Goal: Information Seeking & Learning: Learn about a topic

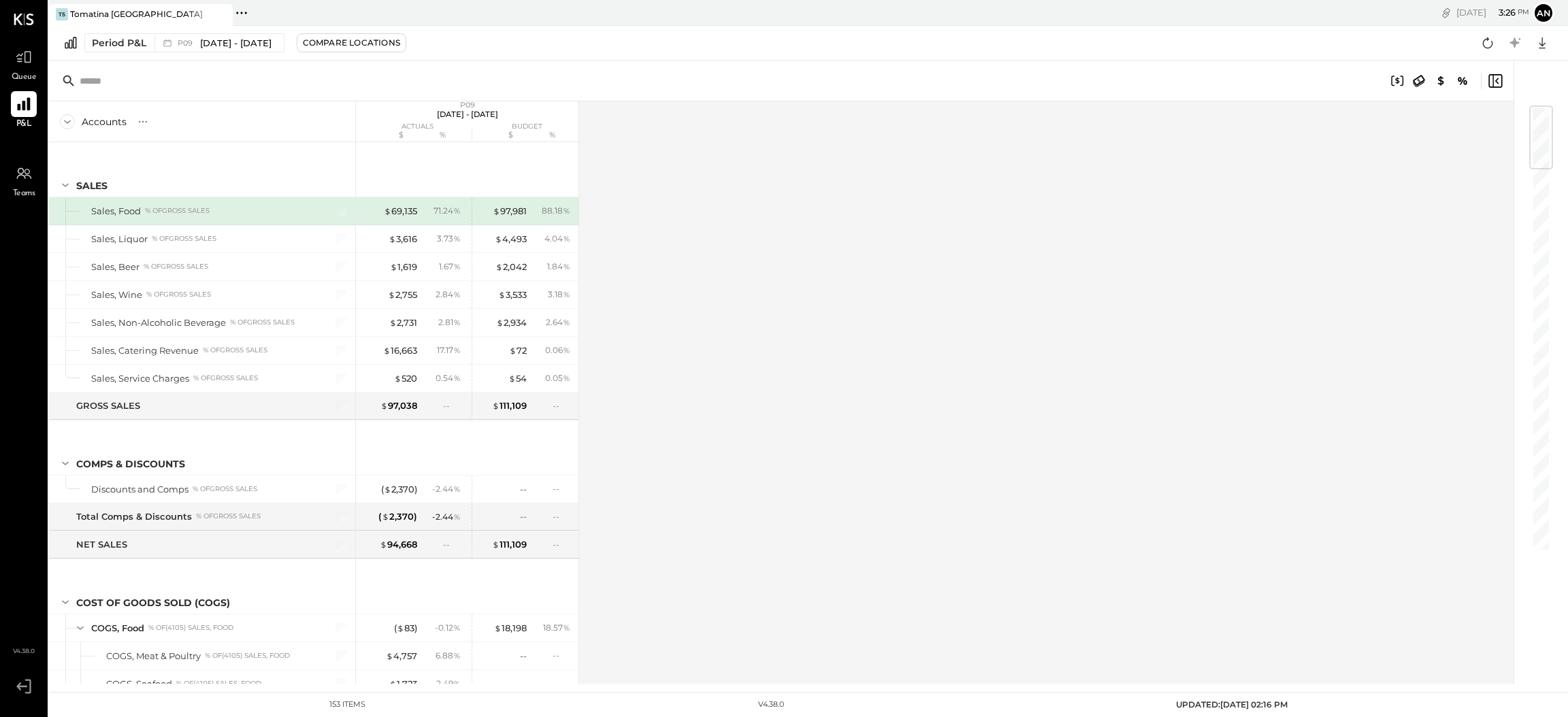
click at [18, 112] on icon at bounding box center [23, 104] width 17 height 17
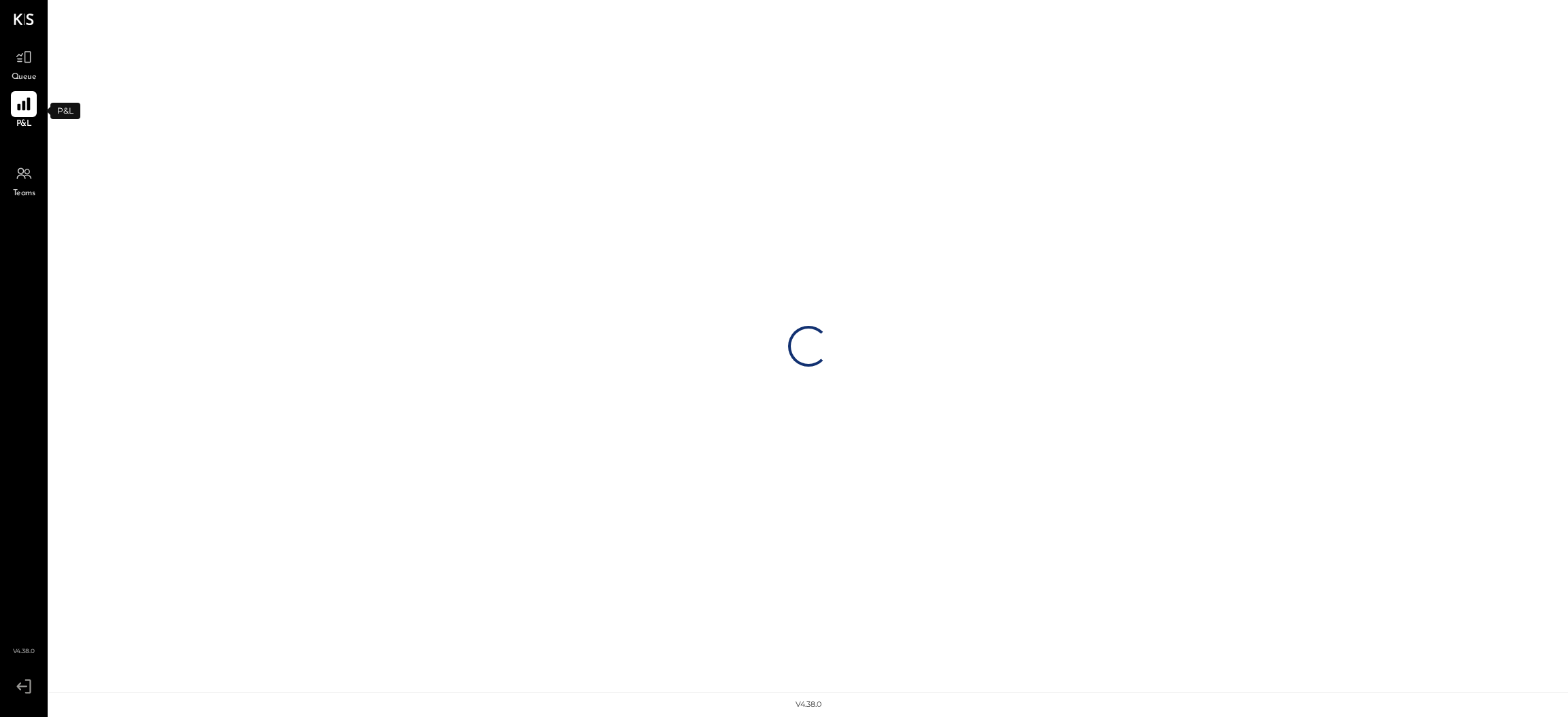
click at [19, 109] on icon at bounding box center [23, 104] width 17 height 17
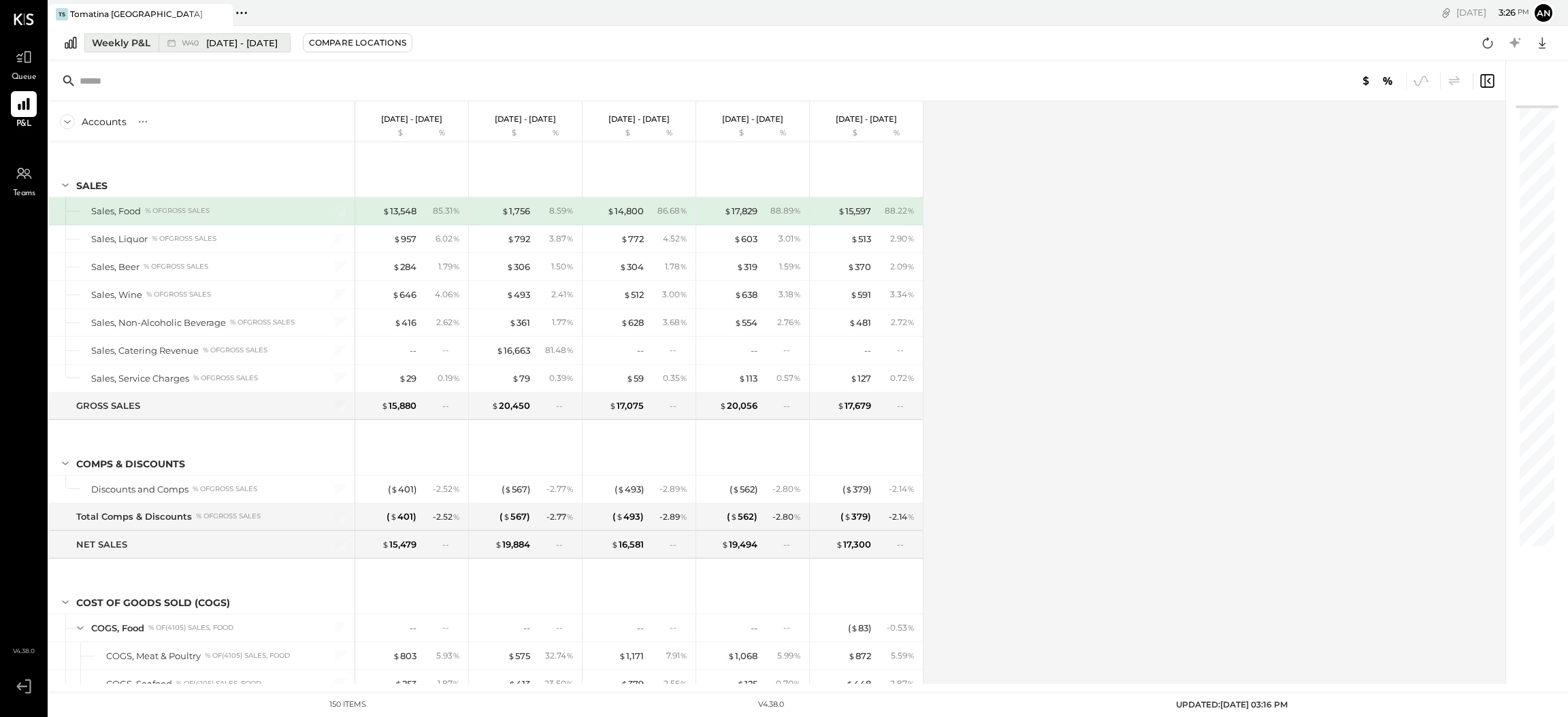
click at [183, 43] on span "W40" at bounding box center [192, 43] width 21 height 7
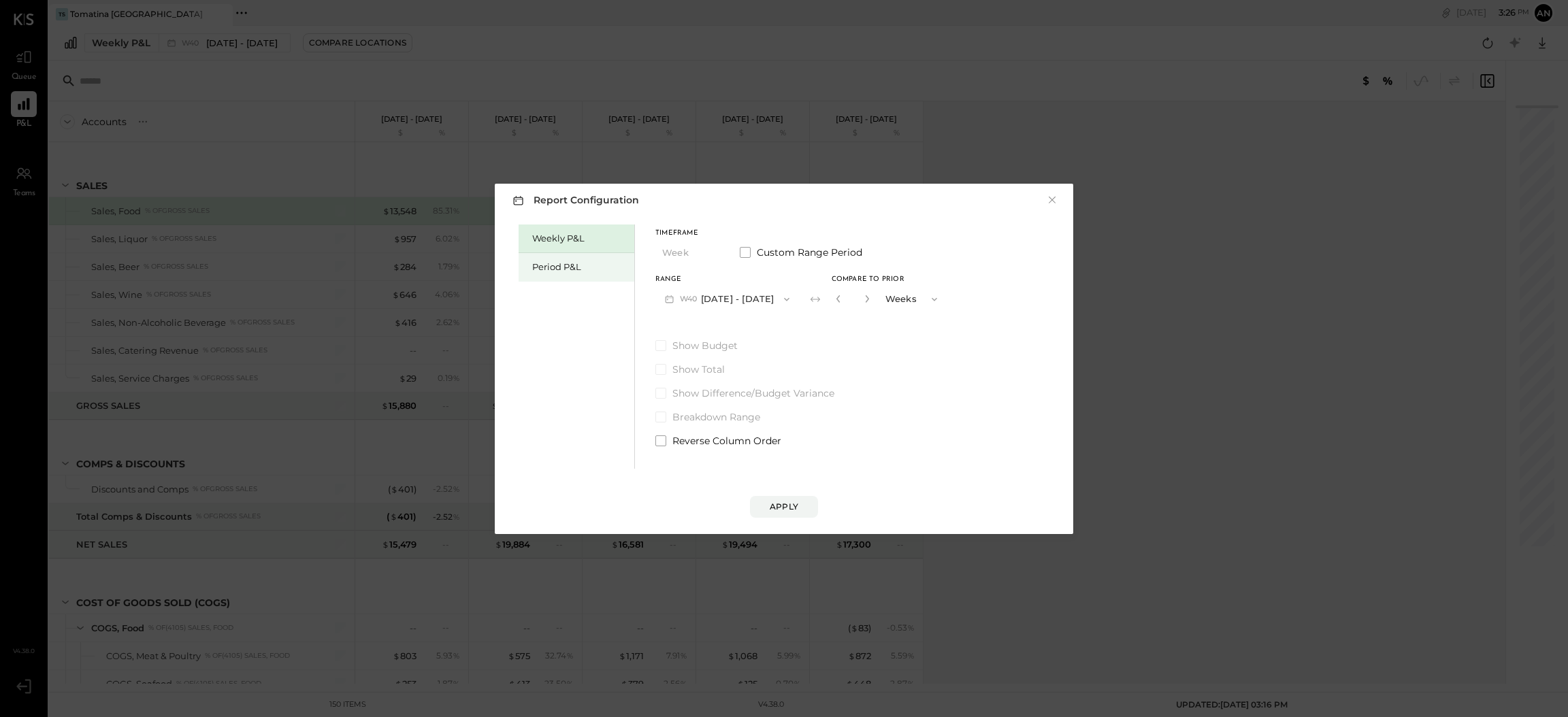
click at [540, 265] on div "Period P&L" at bounding box center [580, 267] width 96 height 13
click at [654, 345] on div "Weekly P&L Period P&L Timeframe Period Custom Range Period Range P10 [DATE] - […" at bounding box center [784, 345] width 551 height 248
click at [660, 342] on span at bounding box center [660, 345] width 11 height 11
click at [699, 300] on button "P10 [DATE] - [DATE]" at bounding box center [725, 298] width 140 height 25
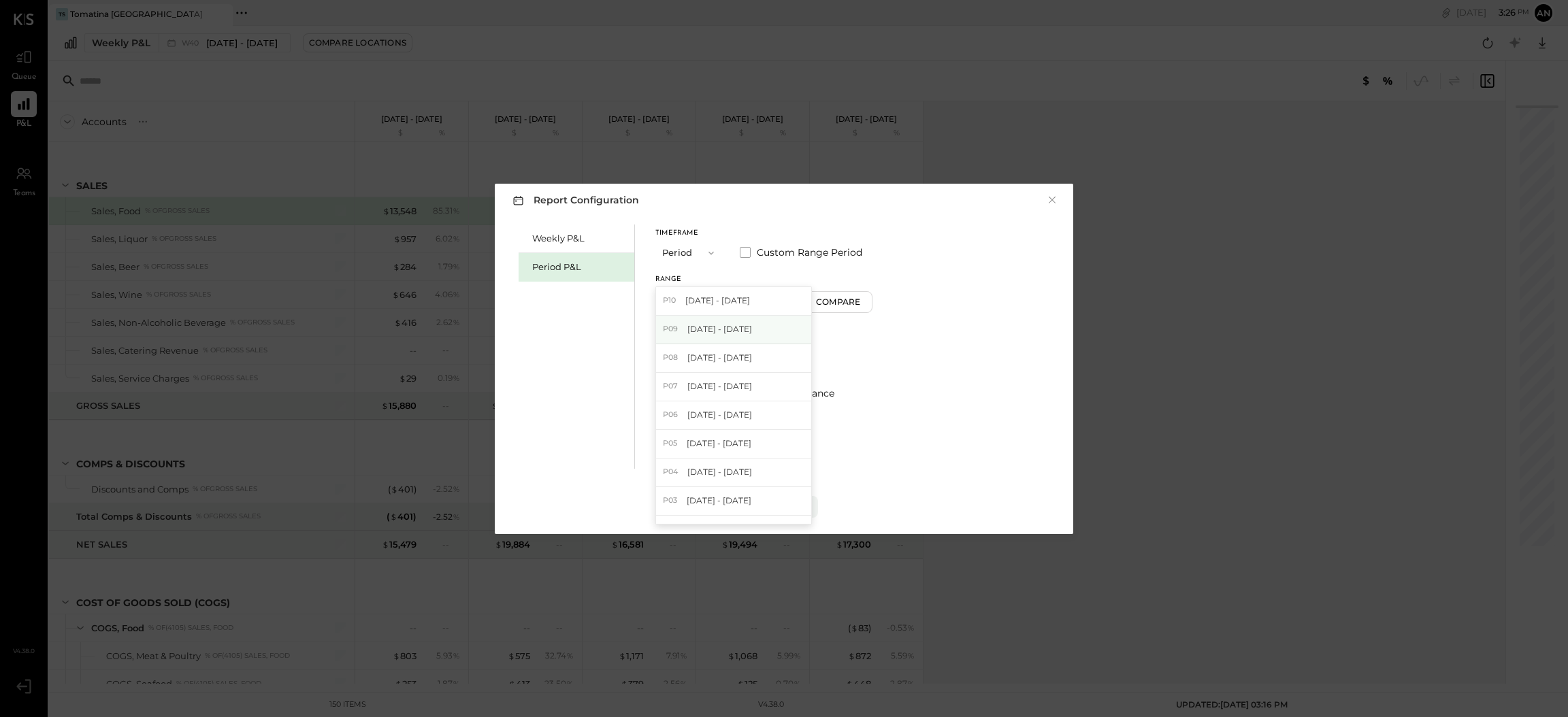
click at [700, 326] on span "[DATE] - [DATE]" at bounding box center [719, 329] width 64 height 12
click at [795, 502] on div "Apply" at bounding box center [784, 506] width 28 height 12
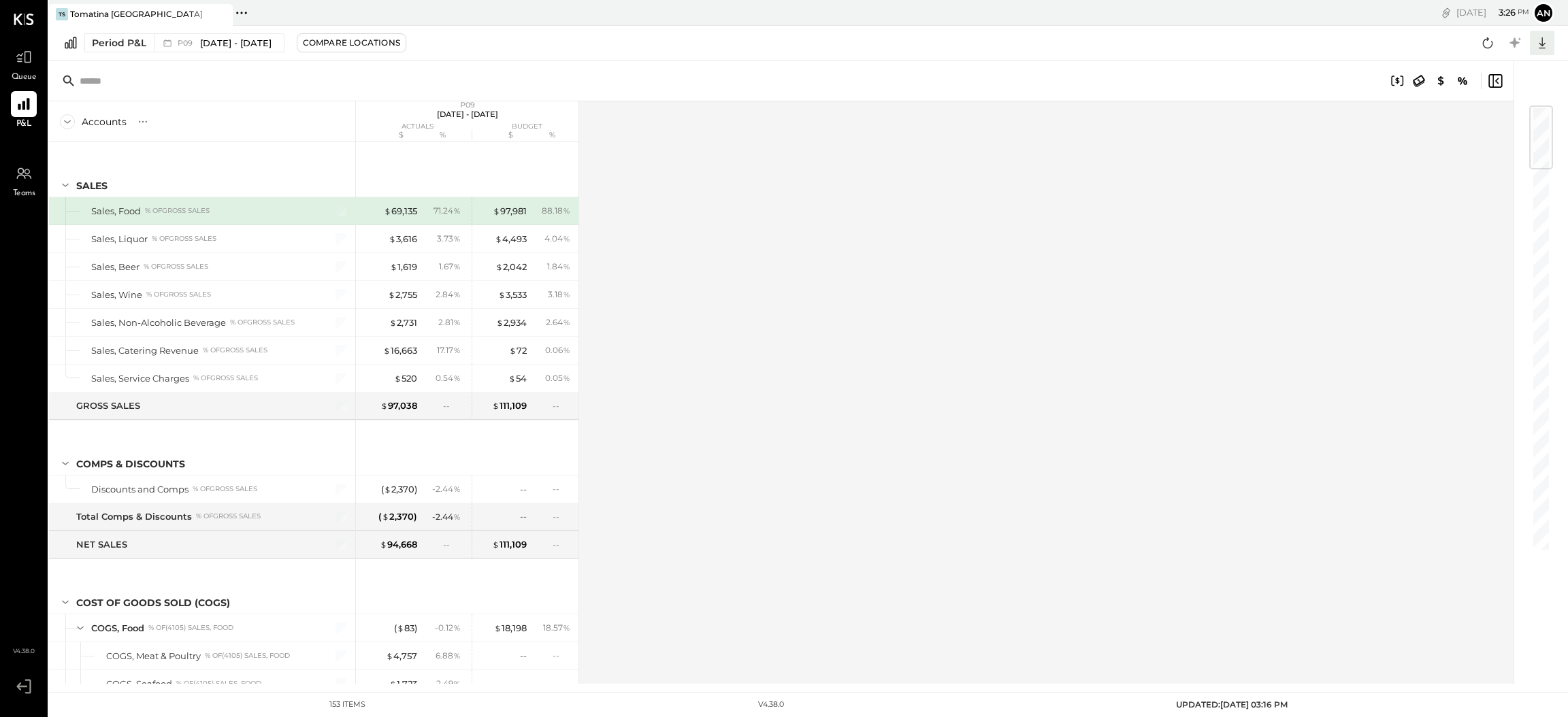
click at [1538, 51] on icon at bounding box center [1541, 42] width 17 height 17
click at [1487, 117] on div "Excel" at bounding box center [1500, 122] width 109 height 28
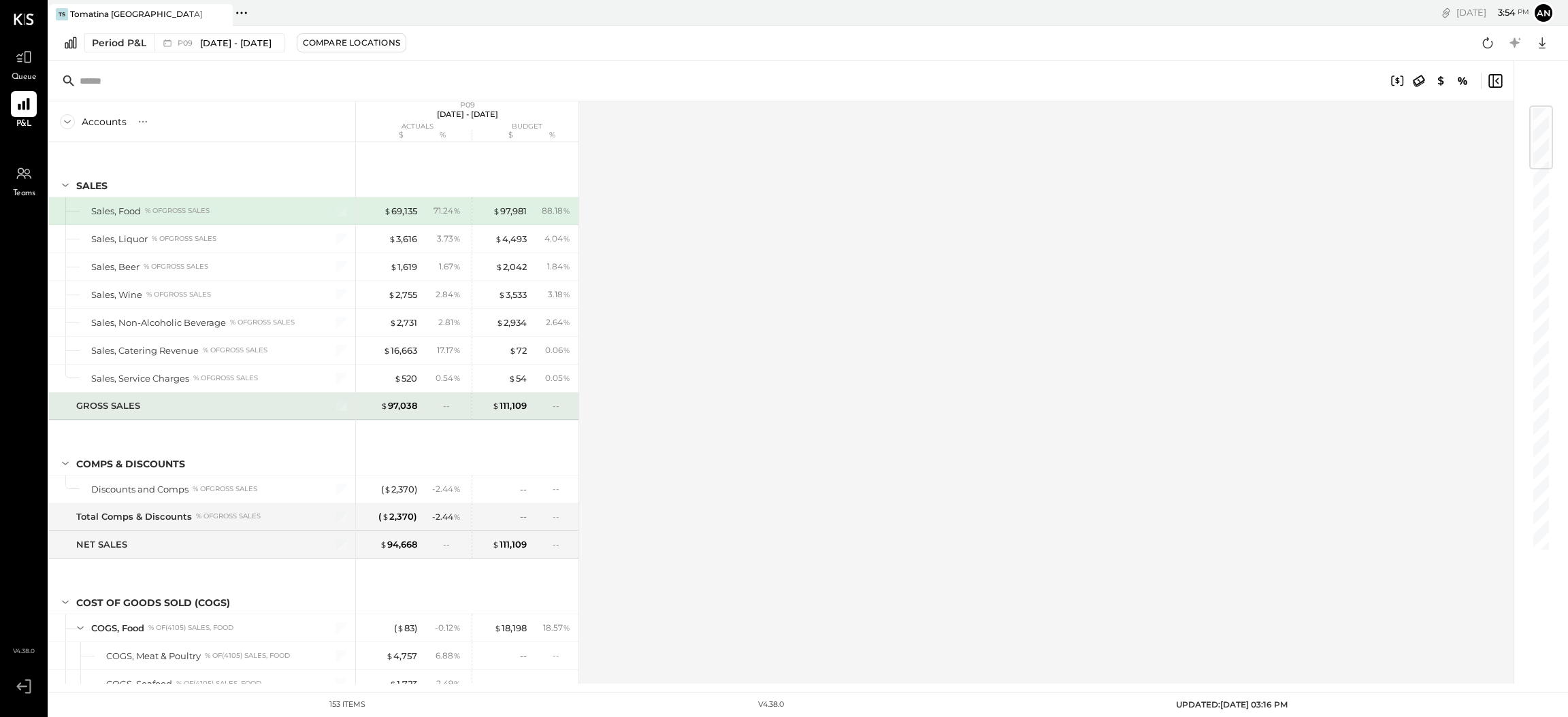
scroll to position [102, 0]
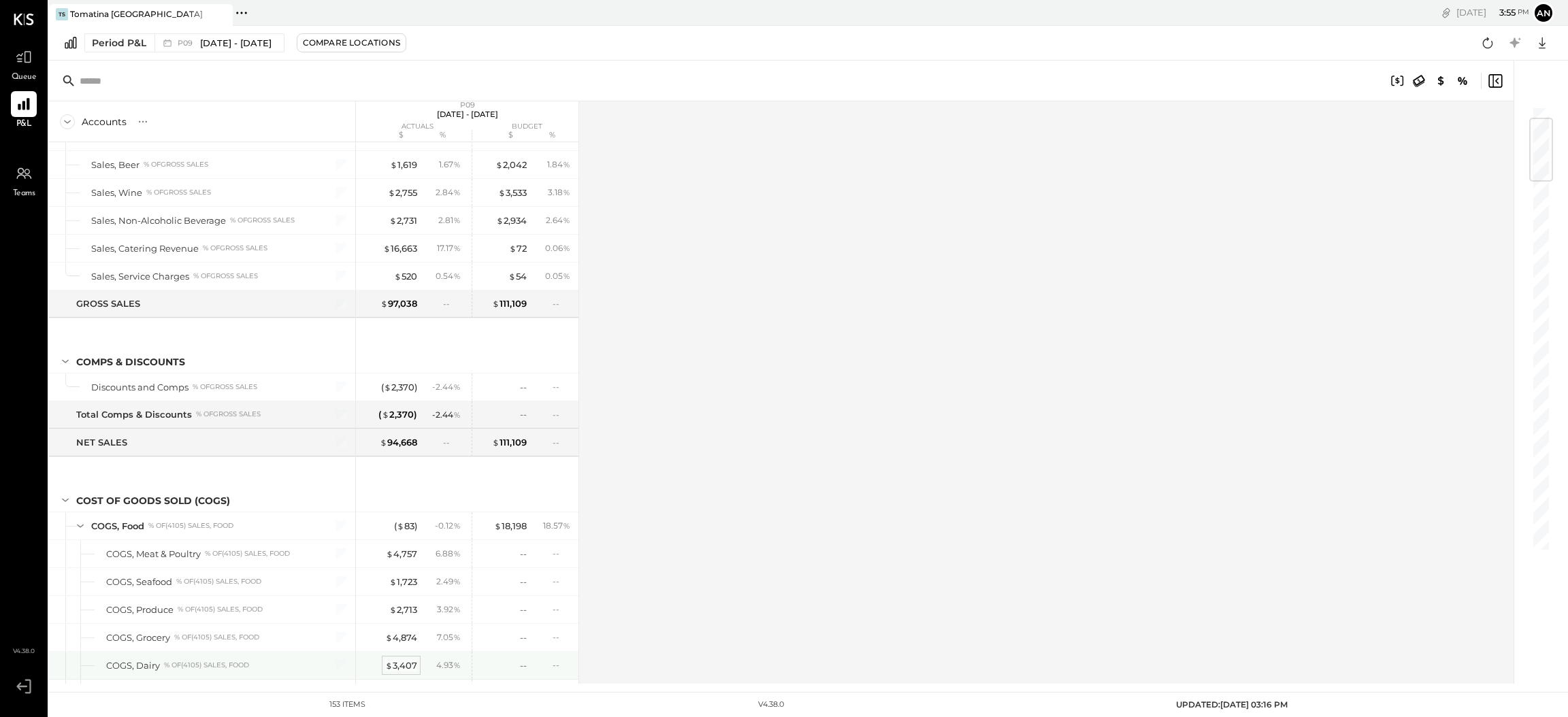
click at [393, 667] on div "$ 3,407" at bounding box center [400, 666] width 32 height 13
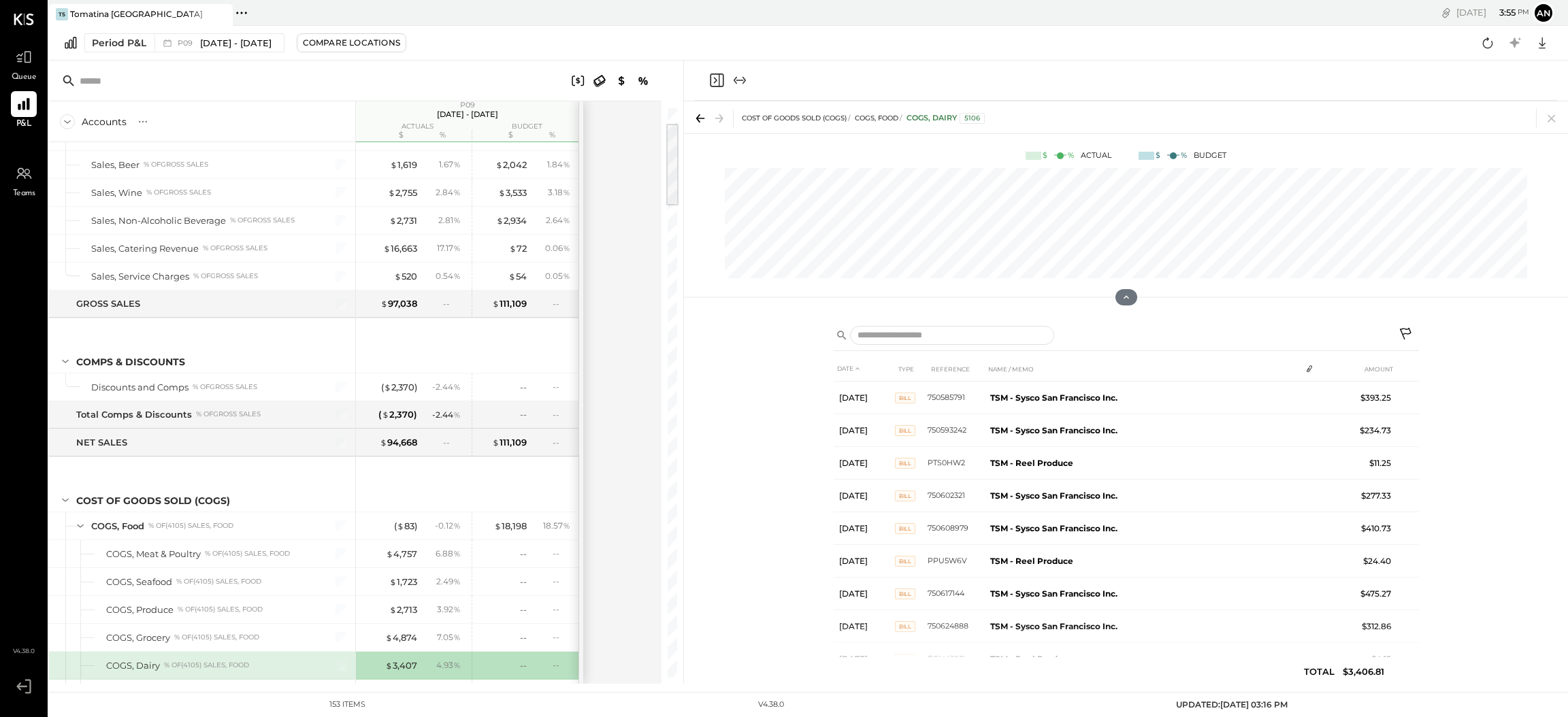
drag, startPoint x: 393, startPoint y: 667, endPoint x: 1563, endPoint y: 332, distance: 1217.0
click at [1563, 332] on div "DATE TYPE REFERENCE NAME / MEMO AMOUNT [DATE] BILL 750585791 TSM - Sysco San Fr…" at bounding box center [1126, 500] width 884 height 367
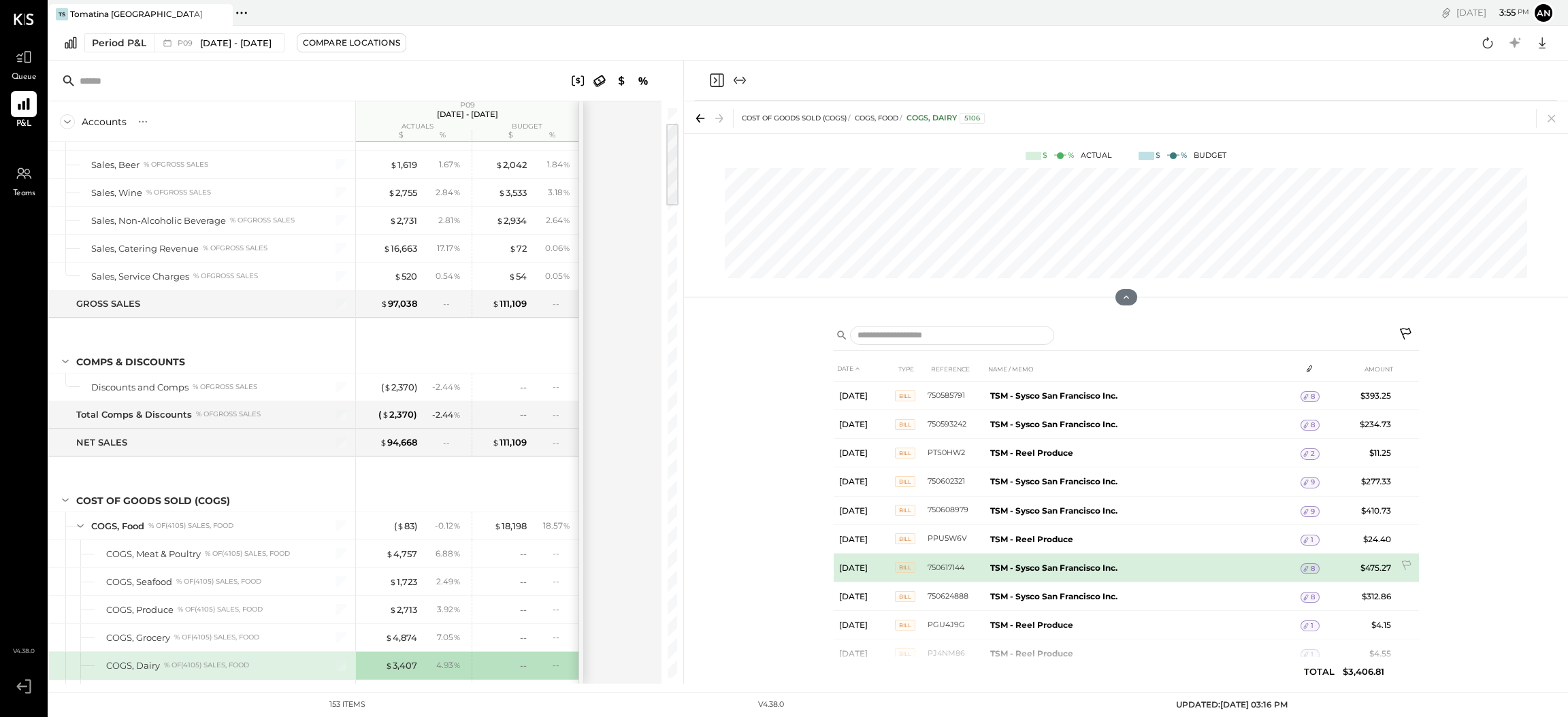
click at [1035, 567] on b "TSM - Sysco San Francisco Inc." at bounding box center [1054, 567] width 128 height 10
click at [1029, 567] on b "TSM - Sysco San Francisco Inc." at bounding box center [1054, 567] width 128 height 10
click at [899, 566] on span "BILL" at bounding box center [905, 567] width 20 height 11
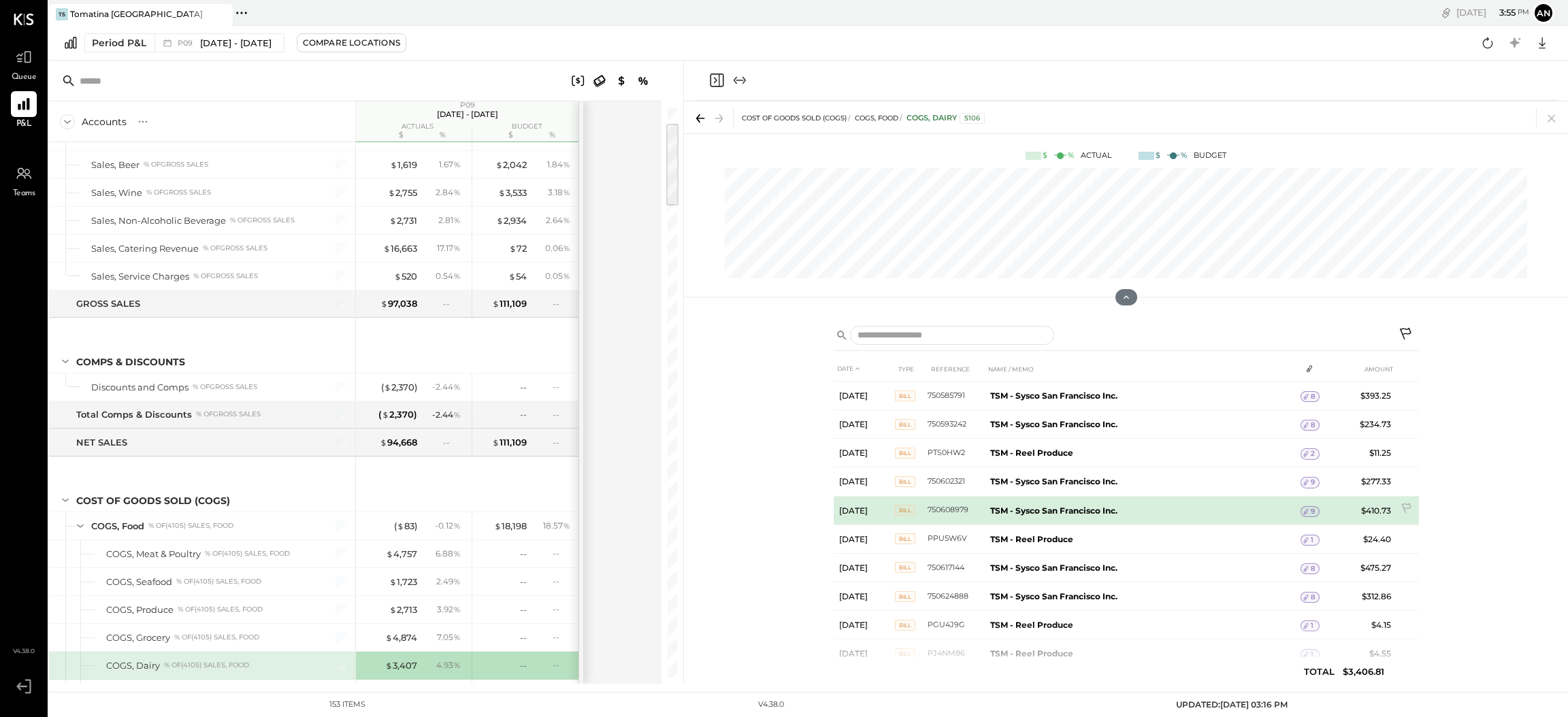
click at [1030, 513] on b "TSM - Sysco San Francisco Inc." at bounding box center [1054, 510] width 128 height 10
click at [912, 510] on span "BILL" at bounding box center [905, 510] width 20 height 11
click at [909, 508] on span "BILL" at bounding box center [905, 510] width 20 height 11
click at [837, 511] on td "[DATE]" at bounding box center [864, 510] width 62 height 28
click at [1047, 501] on td "TSM - Sysco San Francisco Inc." at bounding box center [1143, 510] width 316 height 28
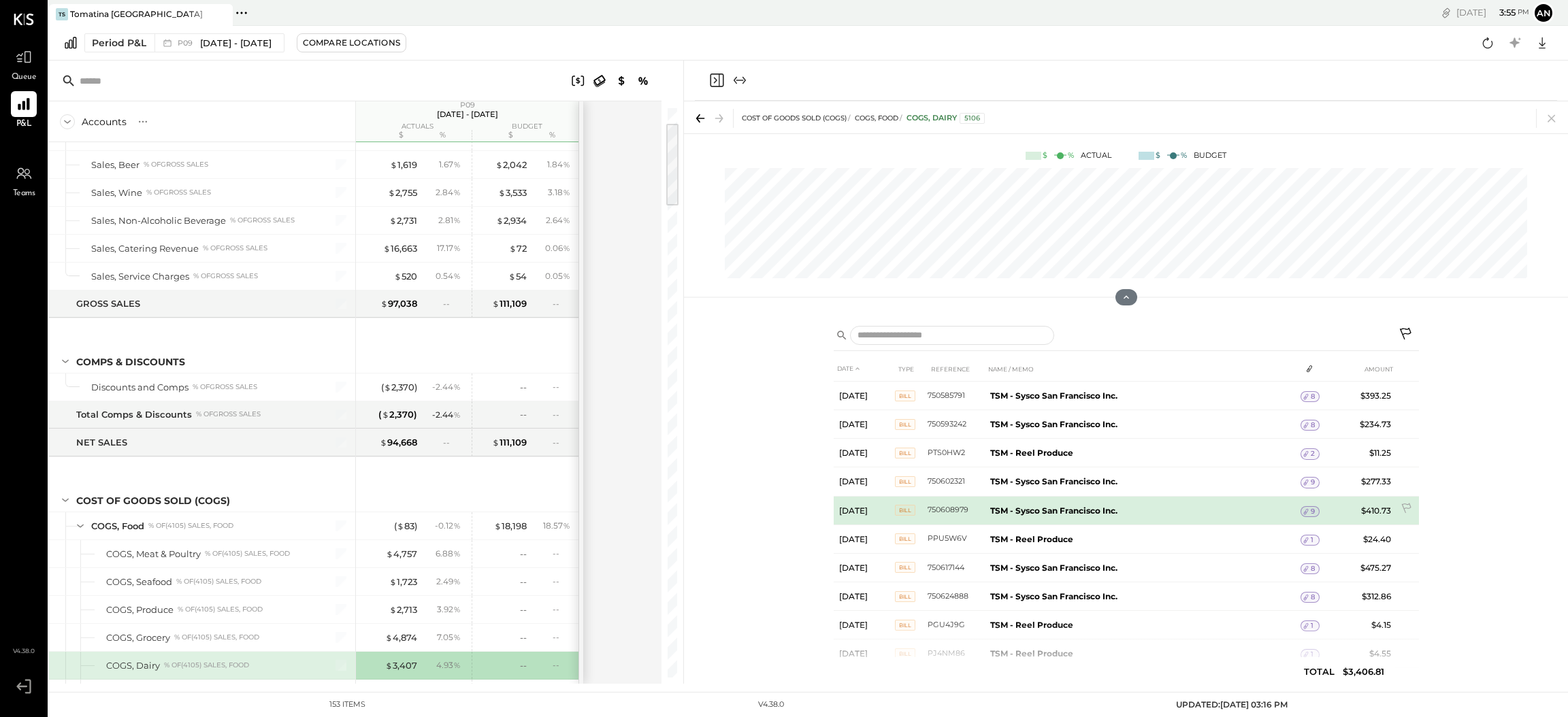
click at [1311, 512] on span "9" at bounding box center [1313, 511] width 4 height 9
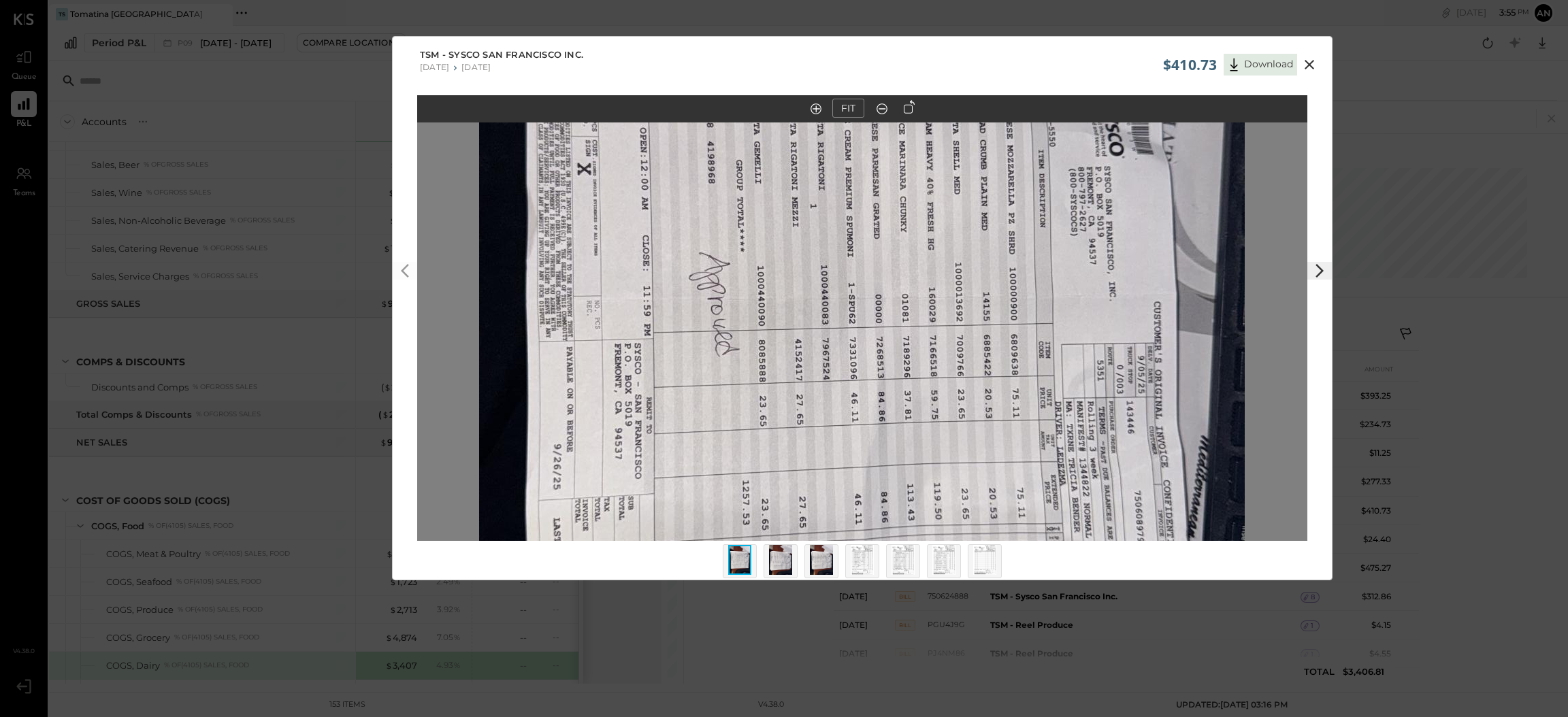
scroll to position [39, 0]
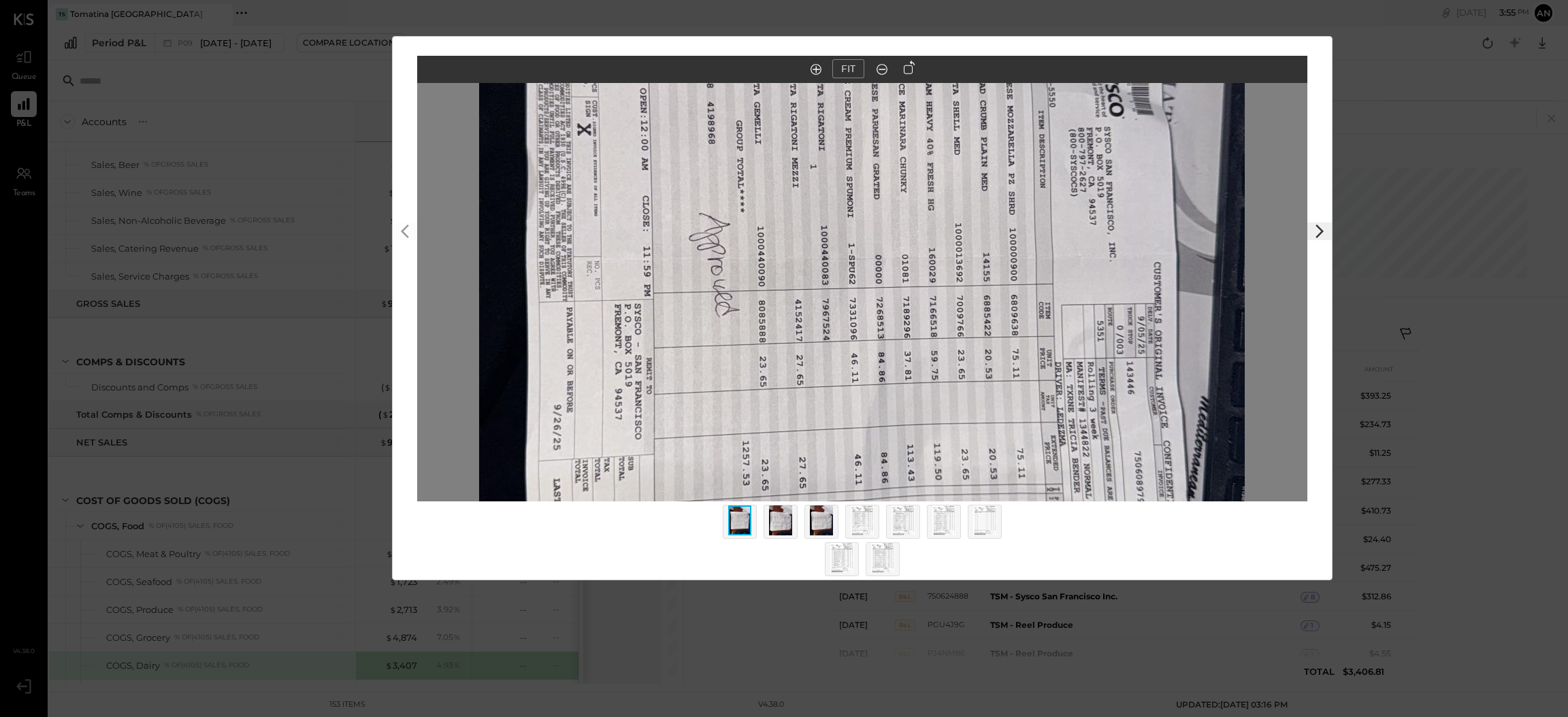
click at [782, 520] on img at bounding box center [780, 520] width 23 height 30
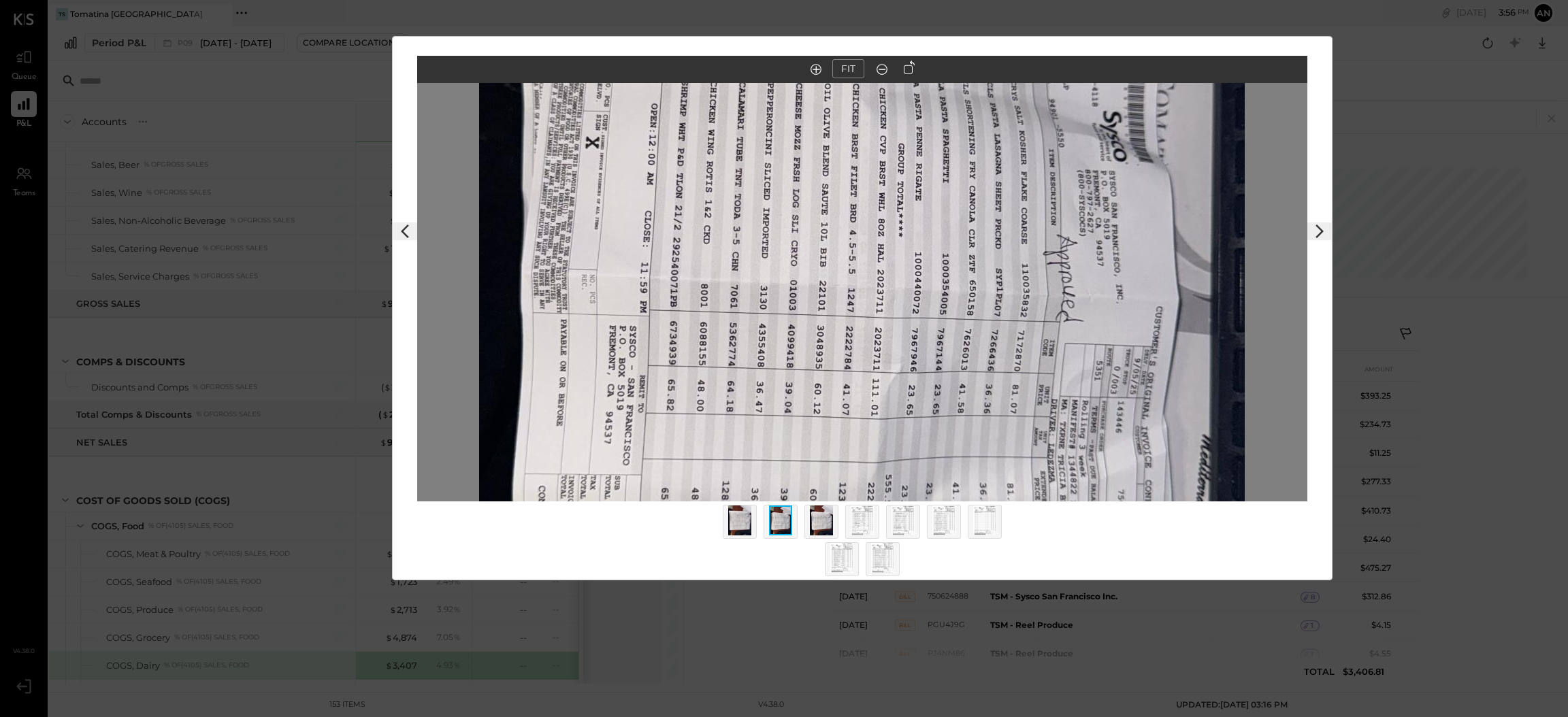
click at [819, 516] on img at bounding box center [821, 520] width 23 height 30
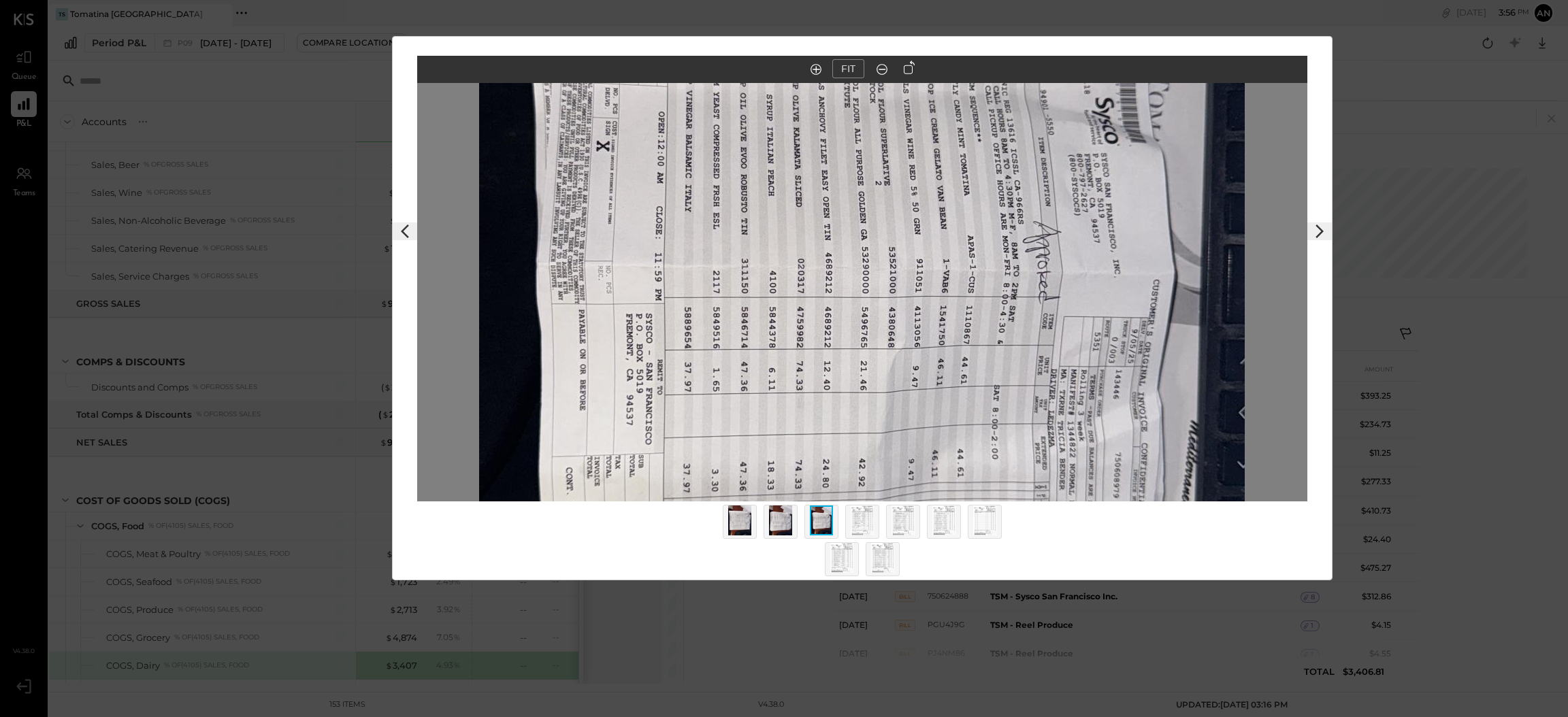
click at [871, 530] on img at bounding box center [862, 520] width 23 height 30
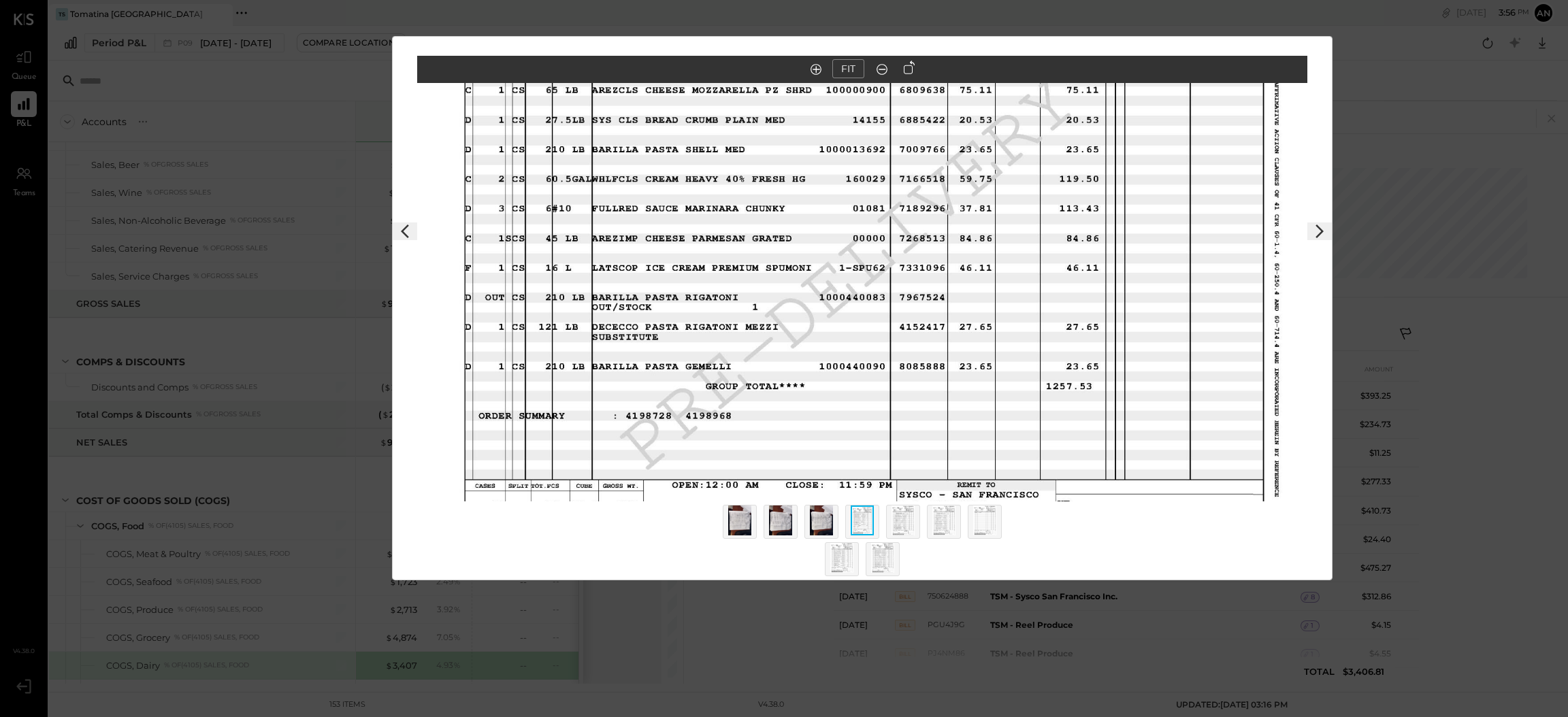
click at [1562, 96] on div "$410.73 Download TSM - Sysco San Francisco Inc. [DATE] [DATE] FIT" at bounding box center [784, 358] width 1568 height 717
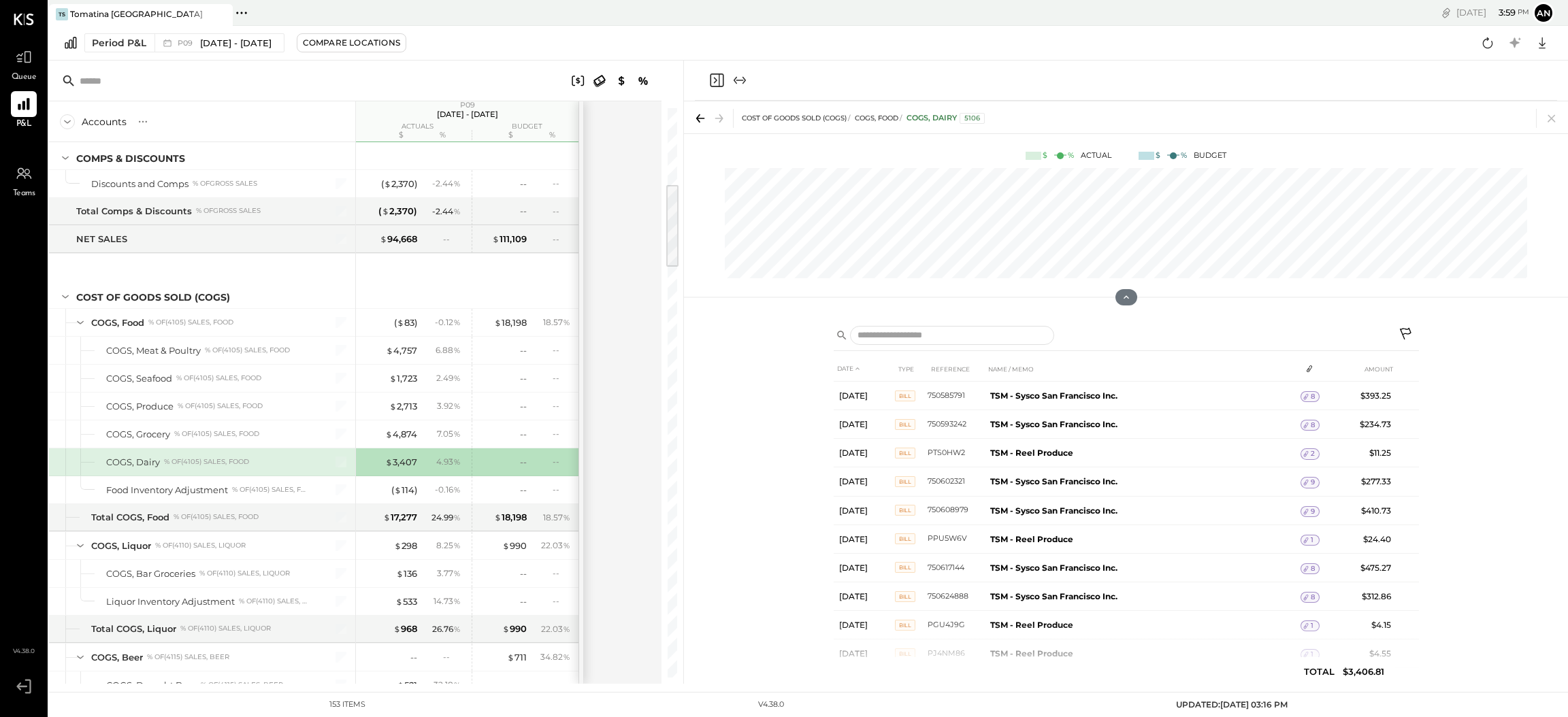
scroll to position [510, 0]
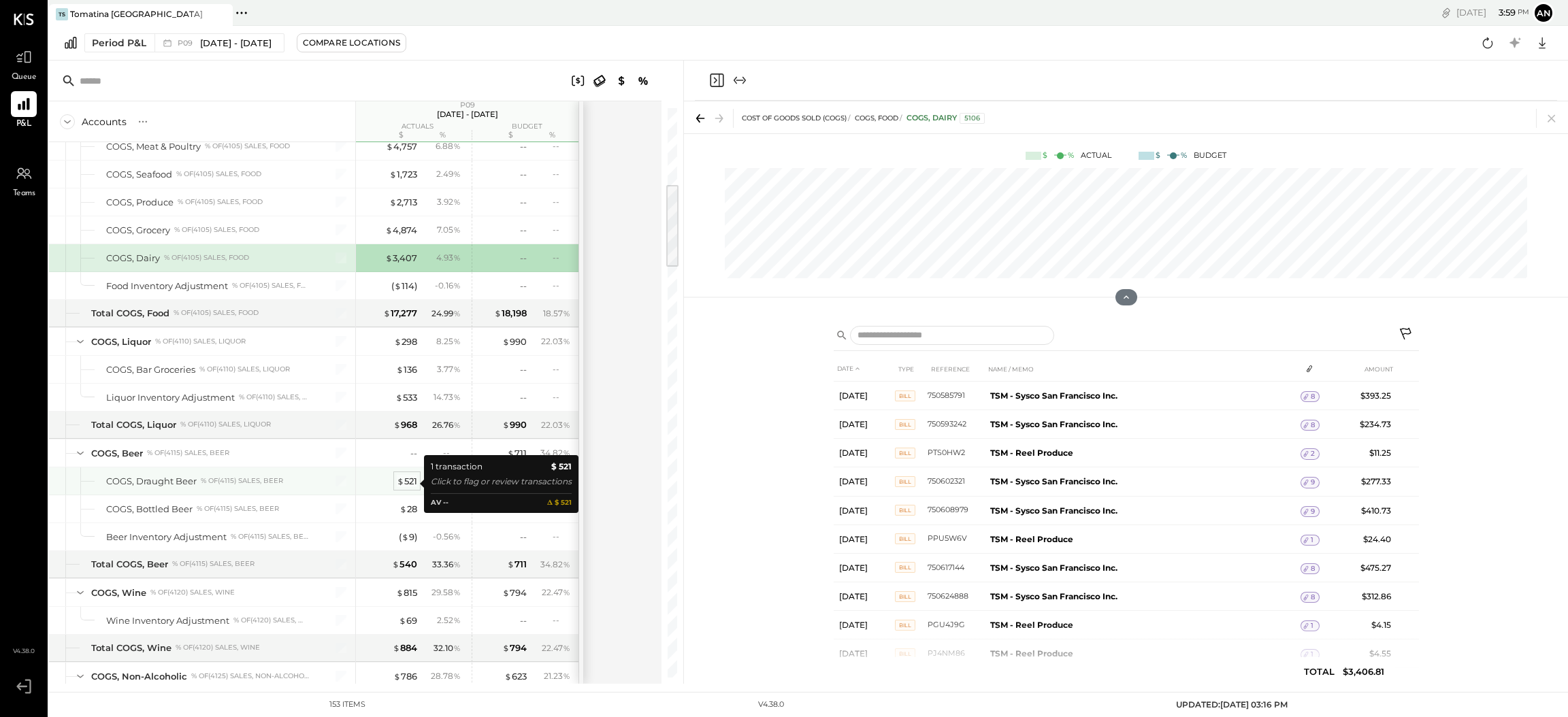
click at [409, 480] on div "$ 521" at bounding box center [407, 481] width 20 height 13
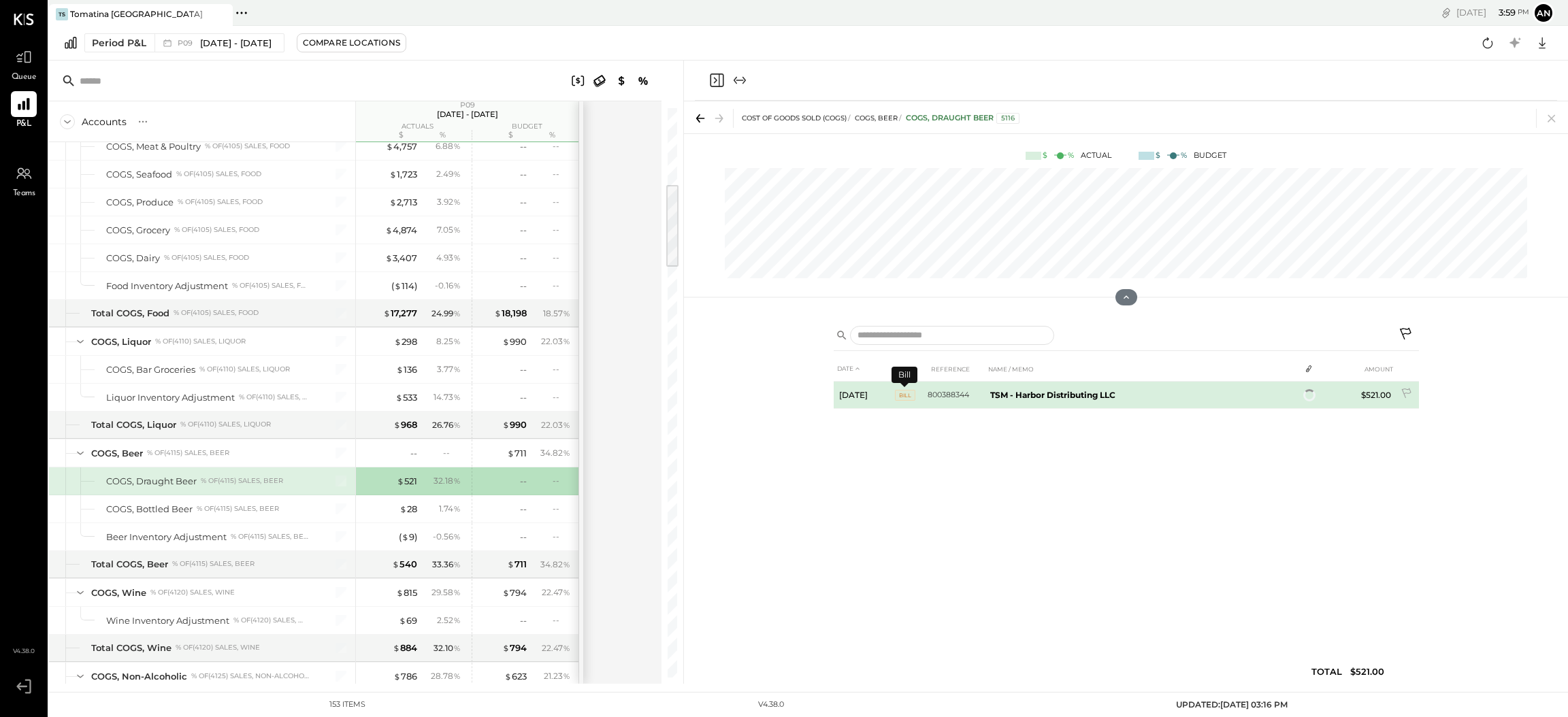
click at [905, 396] on span "BILL" at bounding box center [905, 396] width 20 height 11
click at [1308, 396] on icon at bounding box center [1305, 397] width 9 height 9
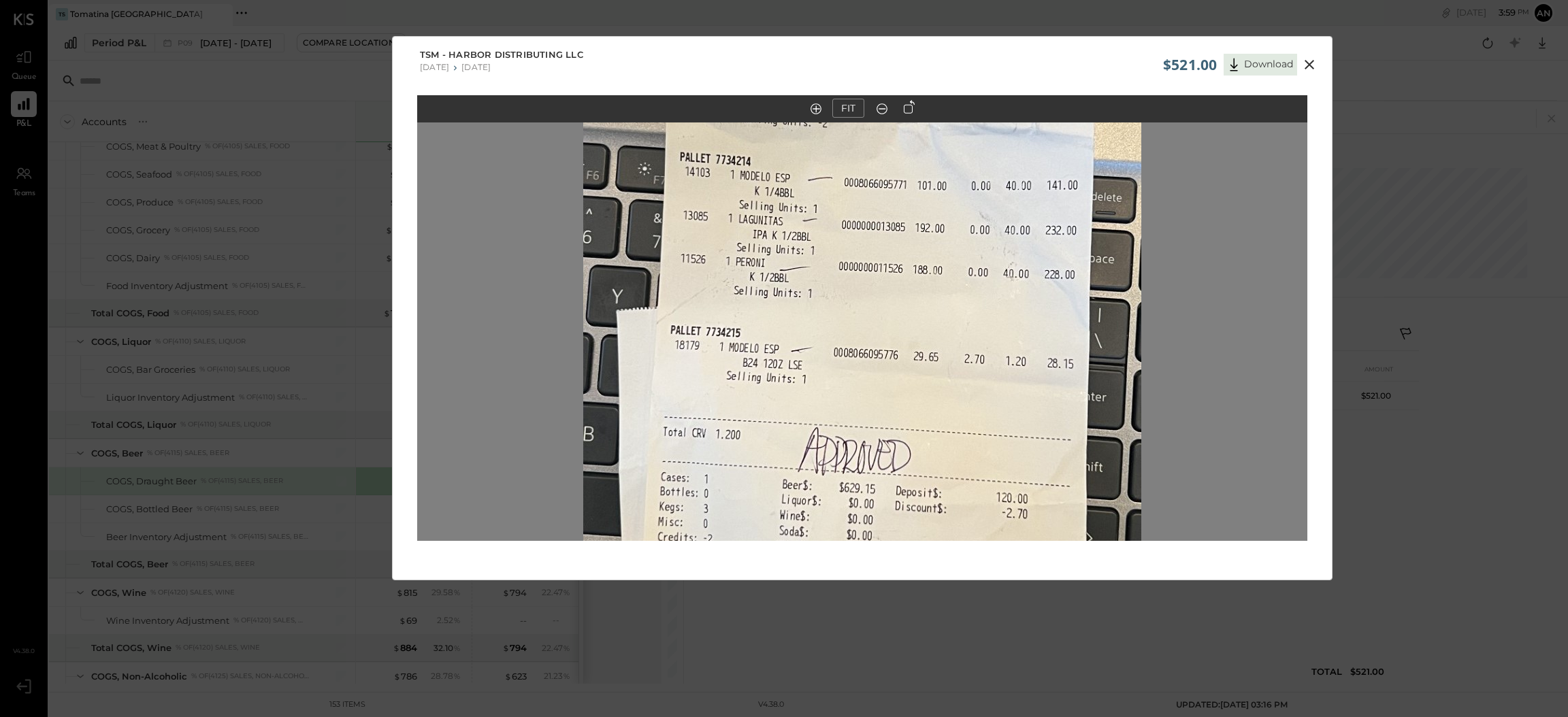
click at [1309, 57] on icon at bounding box center [1310, 64] width 17 height 17
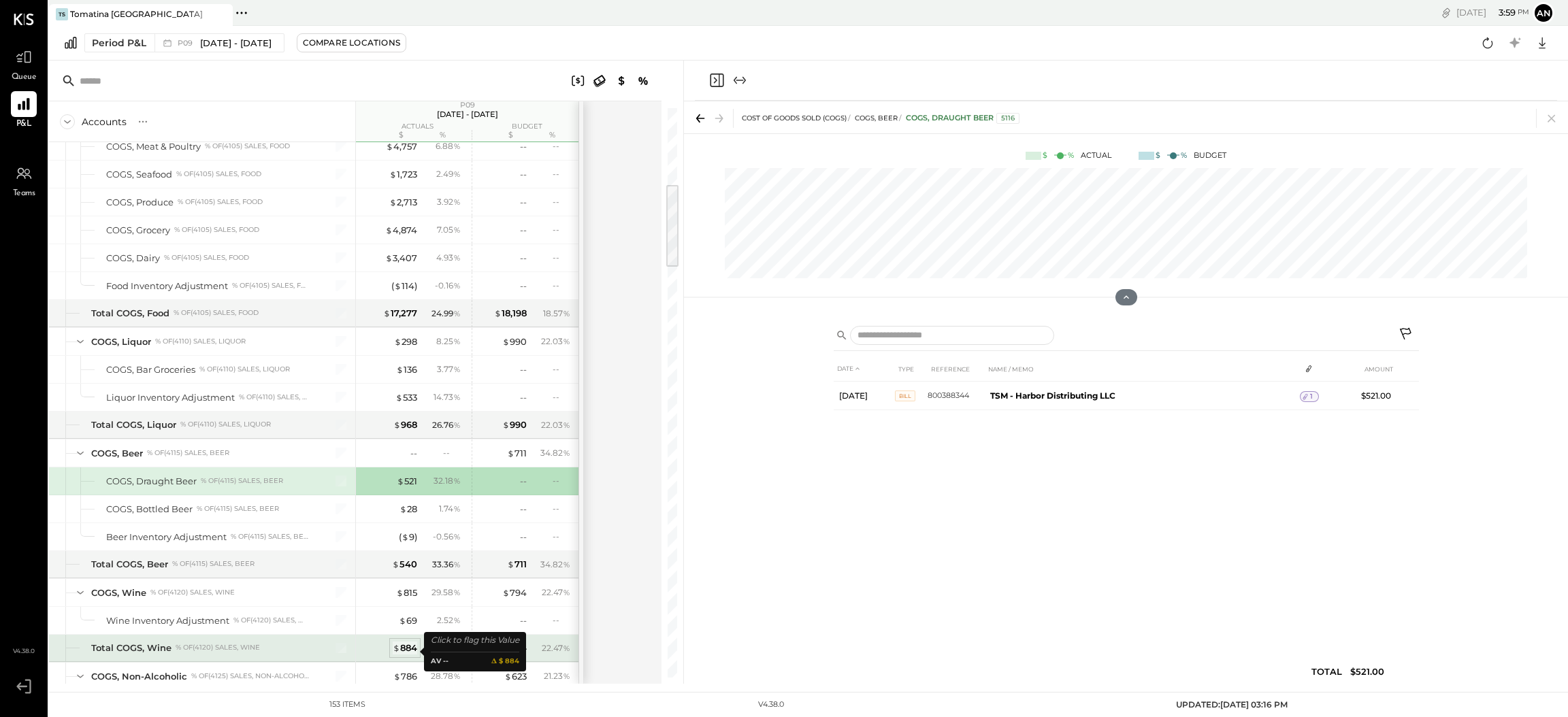
click at [401, 653] on div "$ 884" at bounding box center [405, 648] width 25 height 13
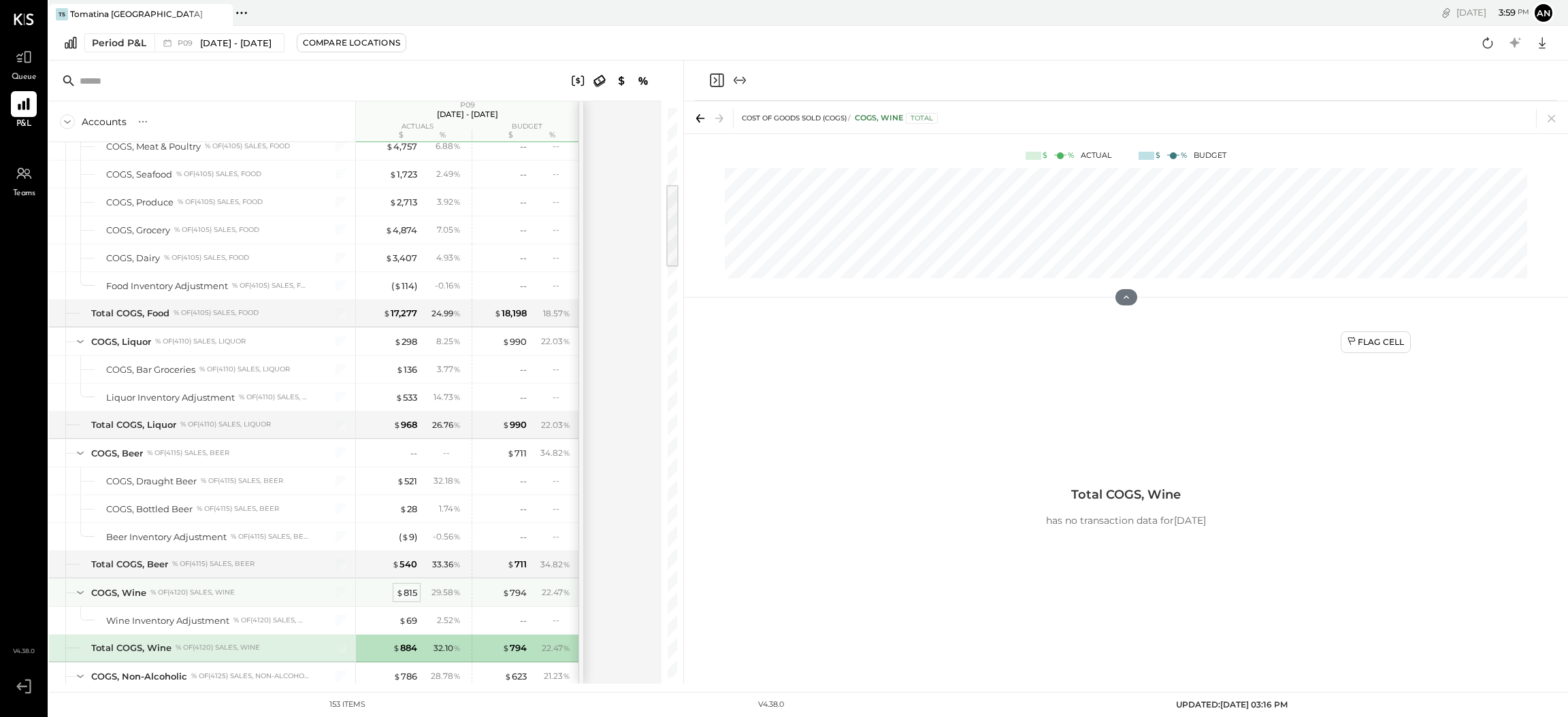
click at [408, 596] on div "$ 815" at bounding box center [406, 593] width 21 height 13
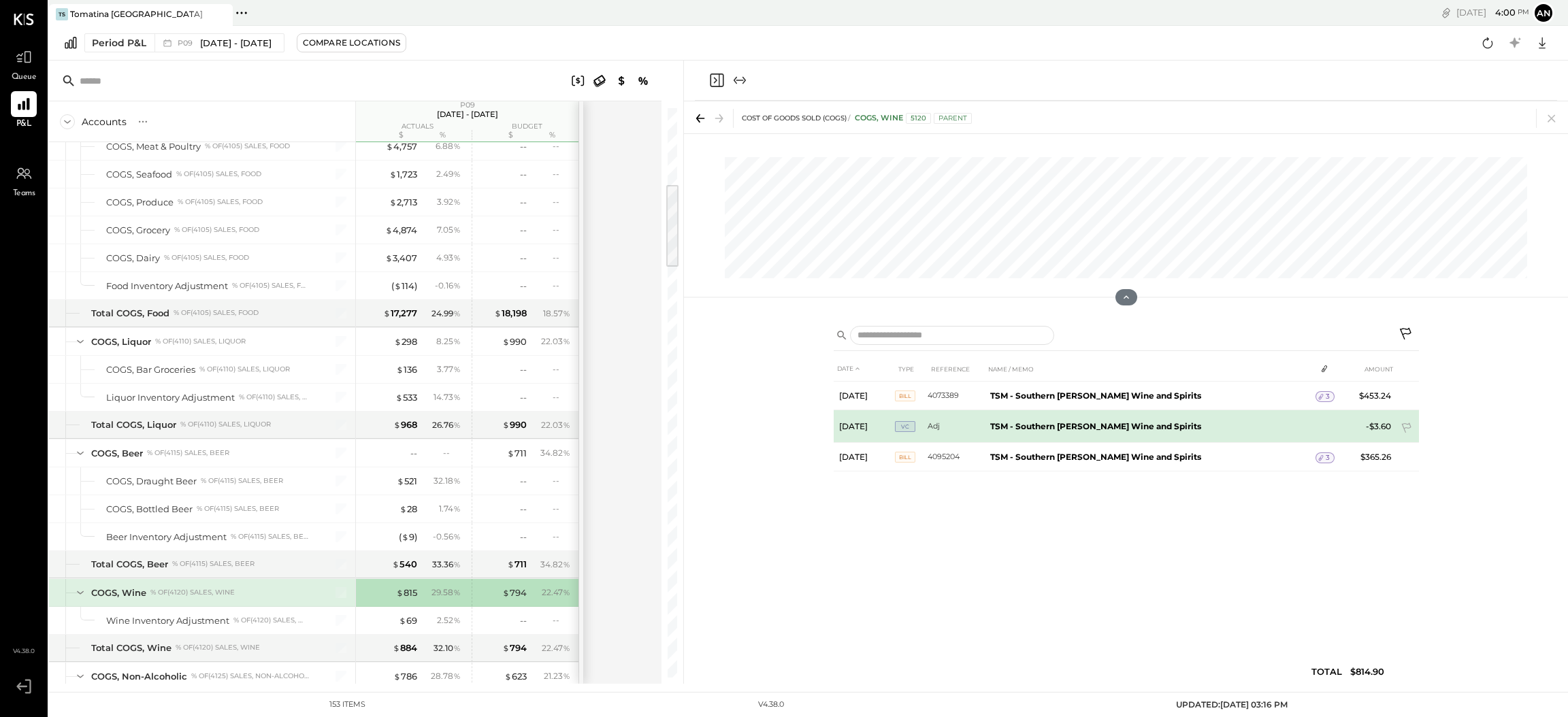
click at [893, 422] on td "[DATE]" at bounding box center [864, 427] width 62 height 33
click at [900, 422] on span "VC" at bounding box center [905, 427] width 20 height 11
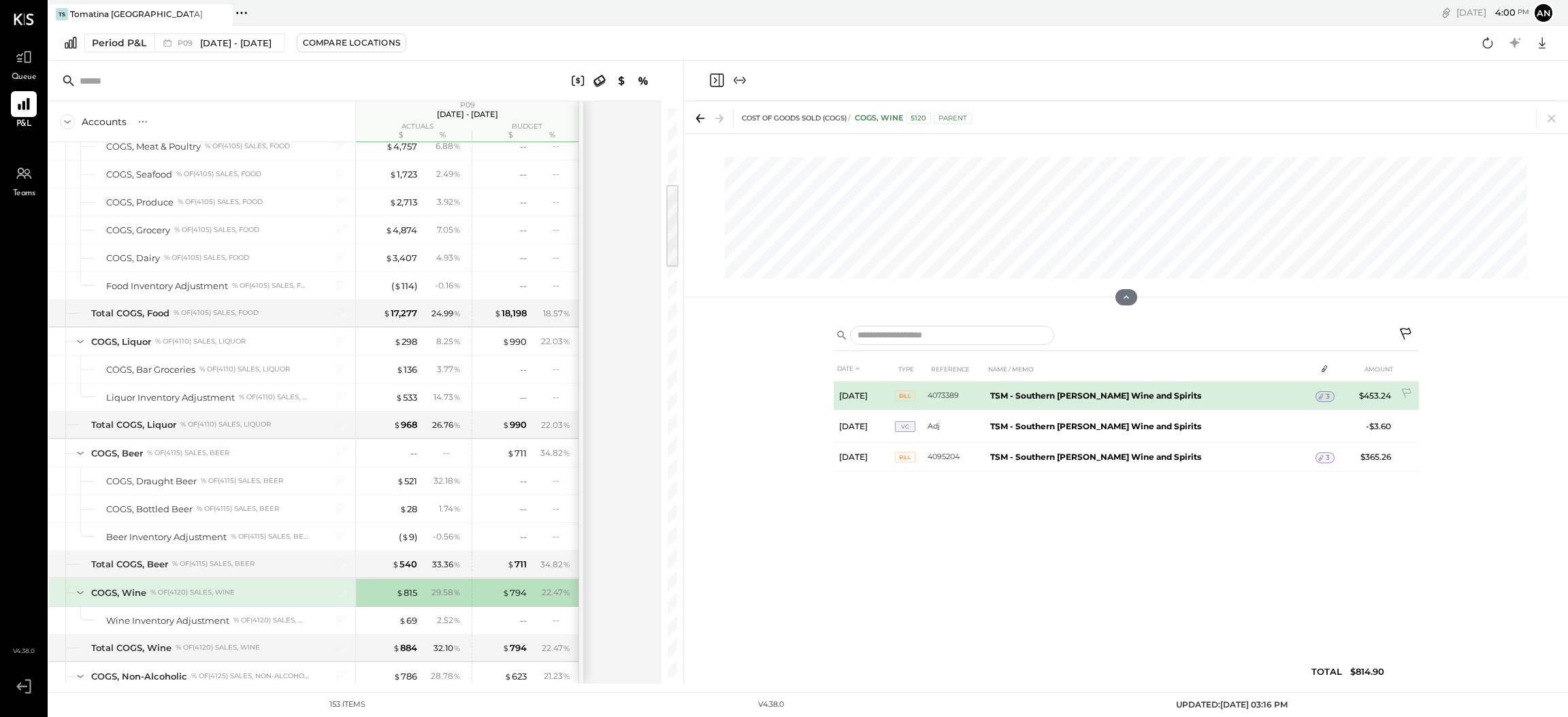
click at [1325, 396] on span "3" at bounding box center [1327, 397] width 4 height 9
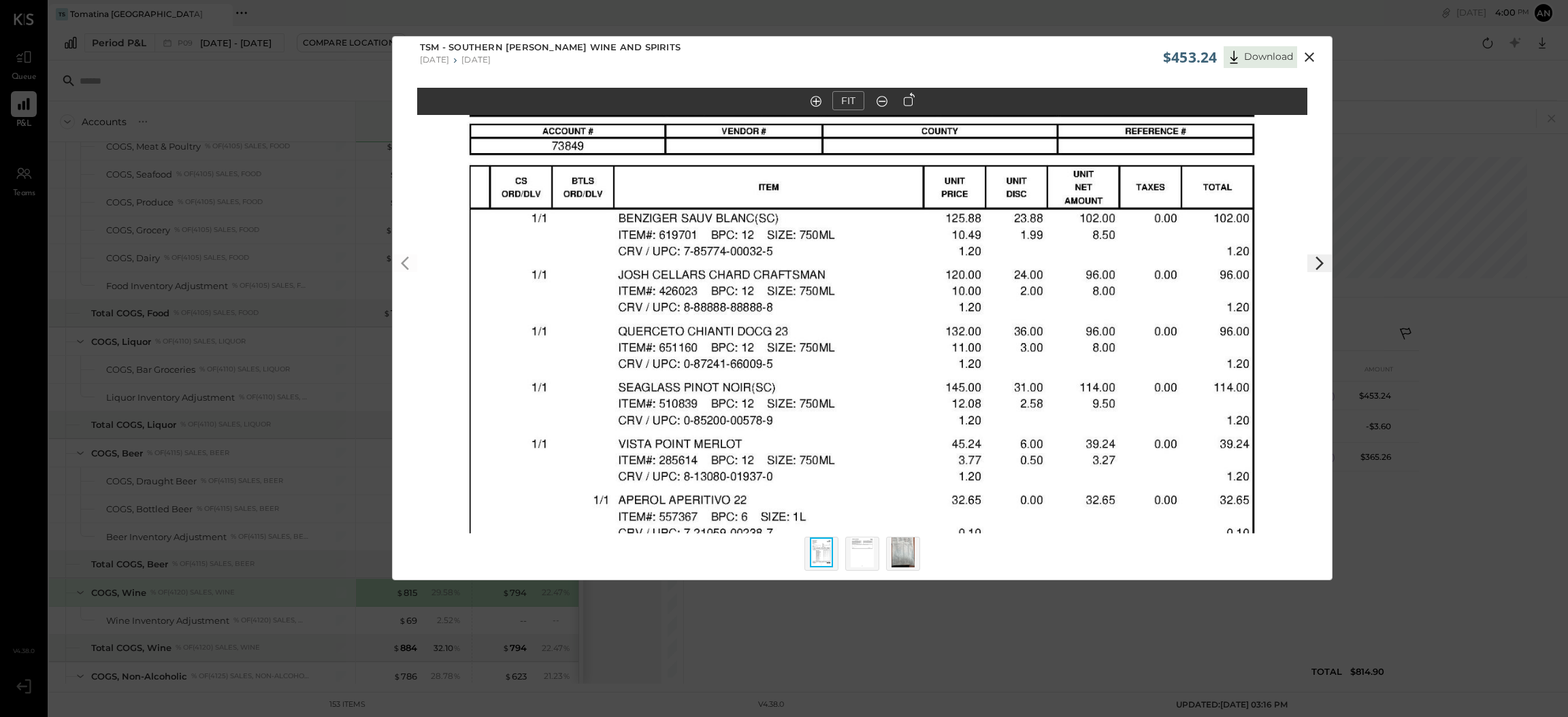
scroll to position [12, 0]
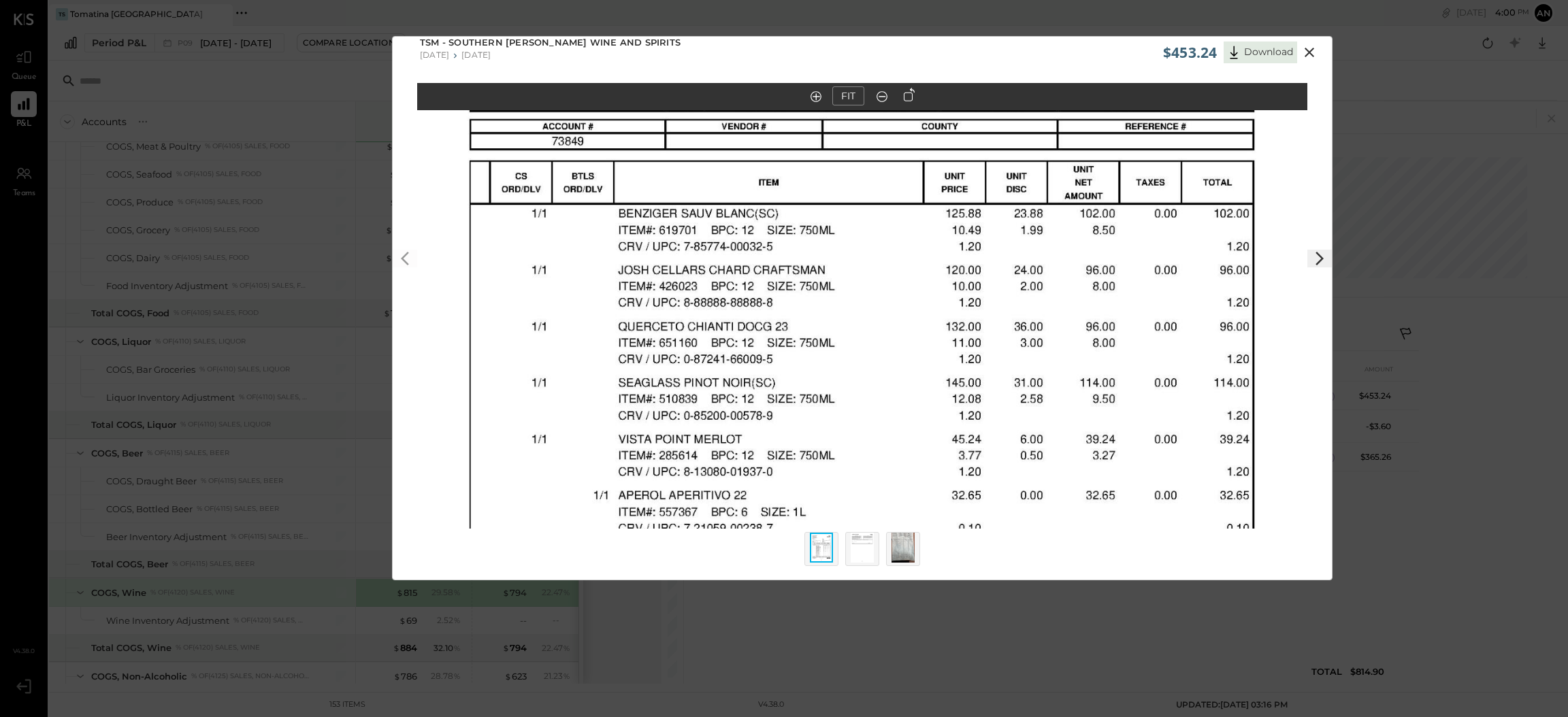
click at [897, 542] on img at bounding box center [903, 547] width 23 height 30
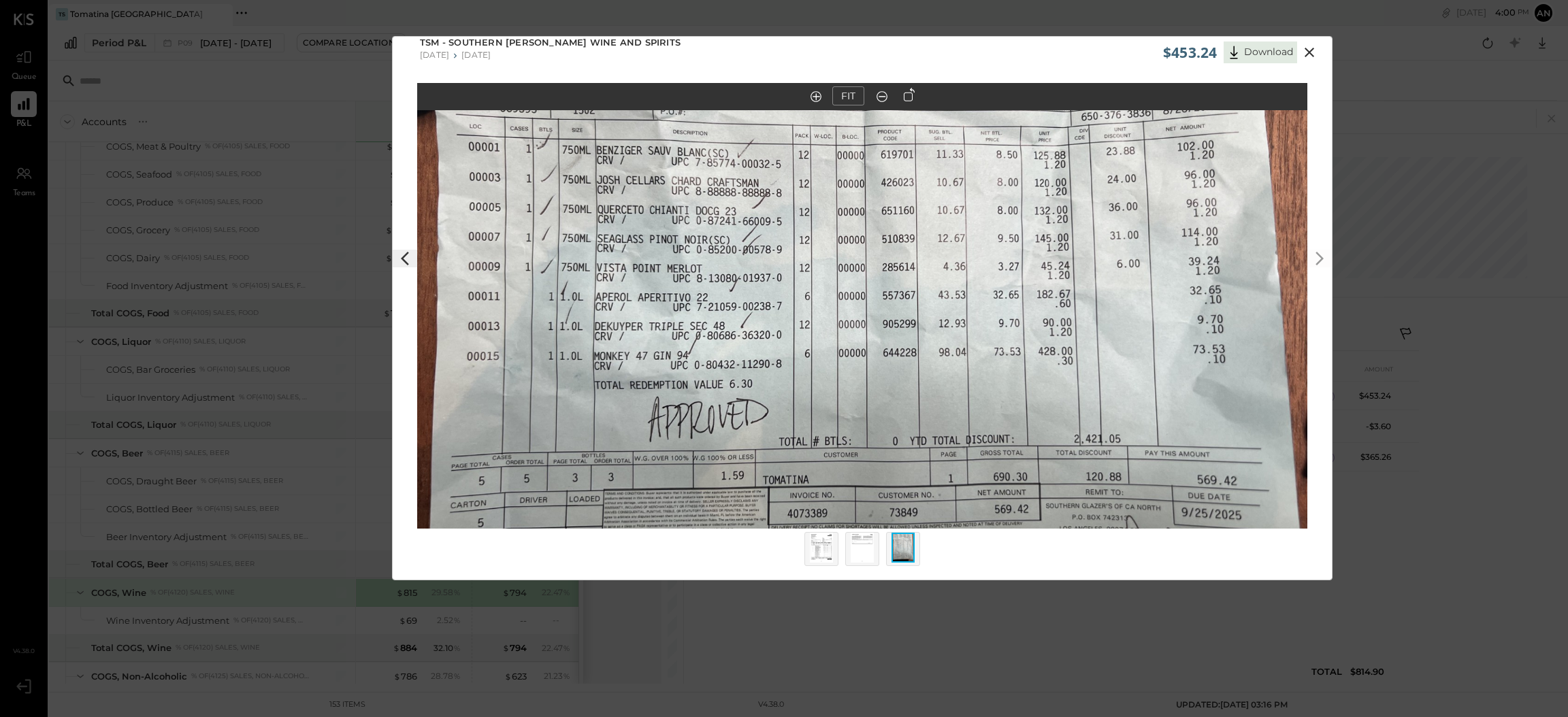
click at [1303, 543] on div "FIT" at bounding box center [863, 330] width 939 height 497
click at [1310, 50] on icon at bounding box center [1309, 52] width 9 height 9
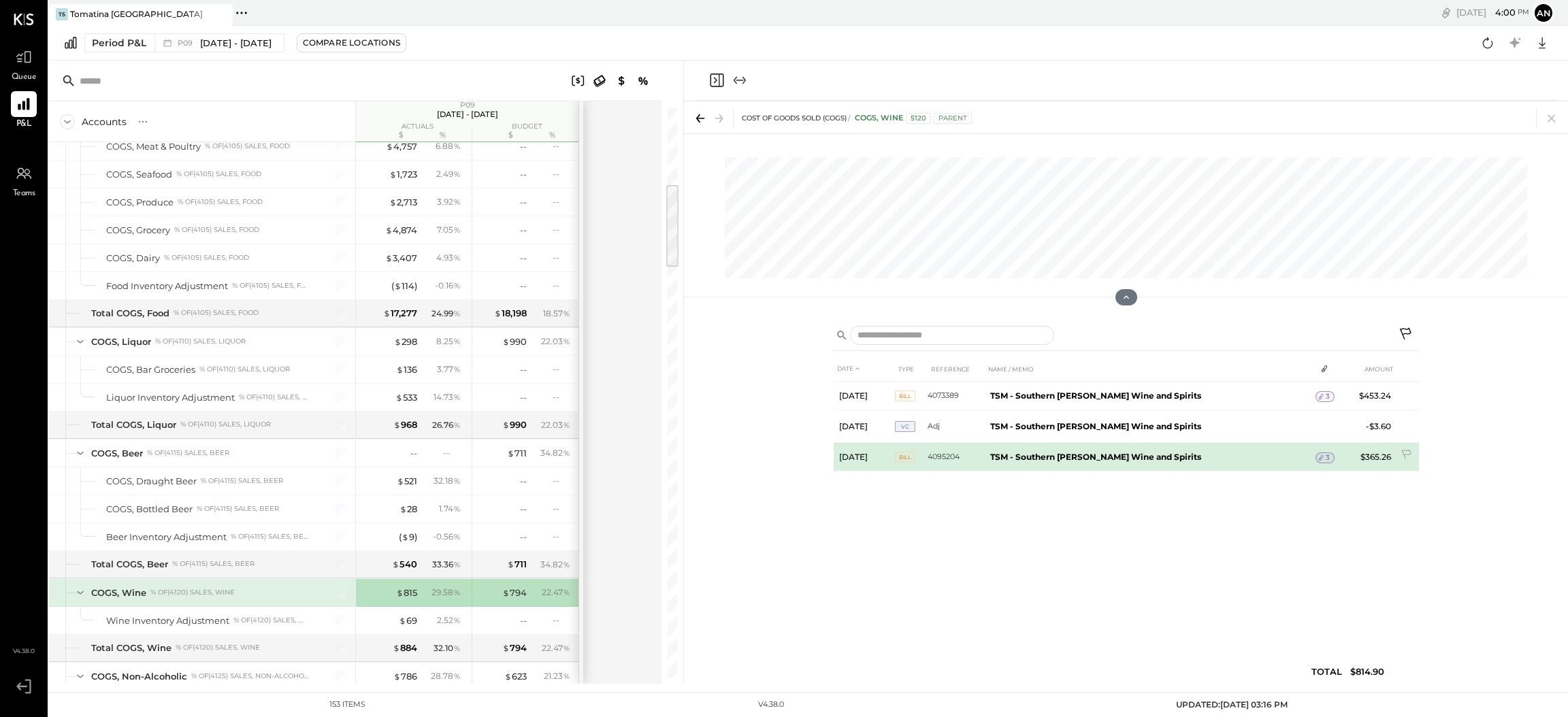
click at [1316, 457] on icon at bounding box center [1321, 457] width 9 height 9
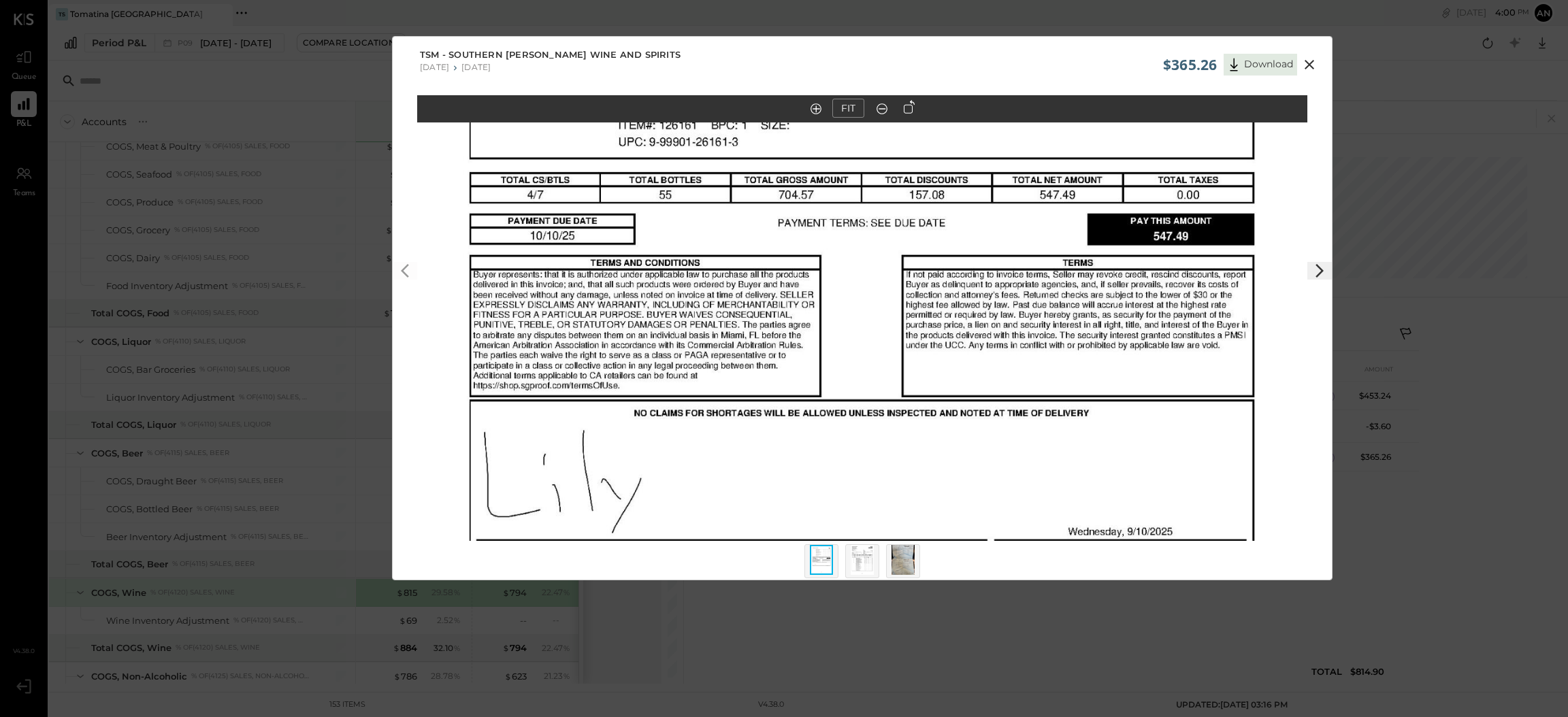
click at [858, 558] on img at bounding box center [862, 559] width 23 height 30
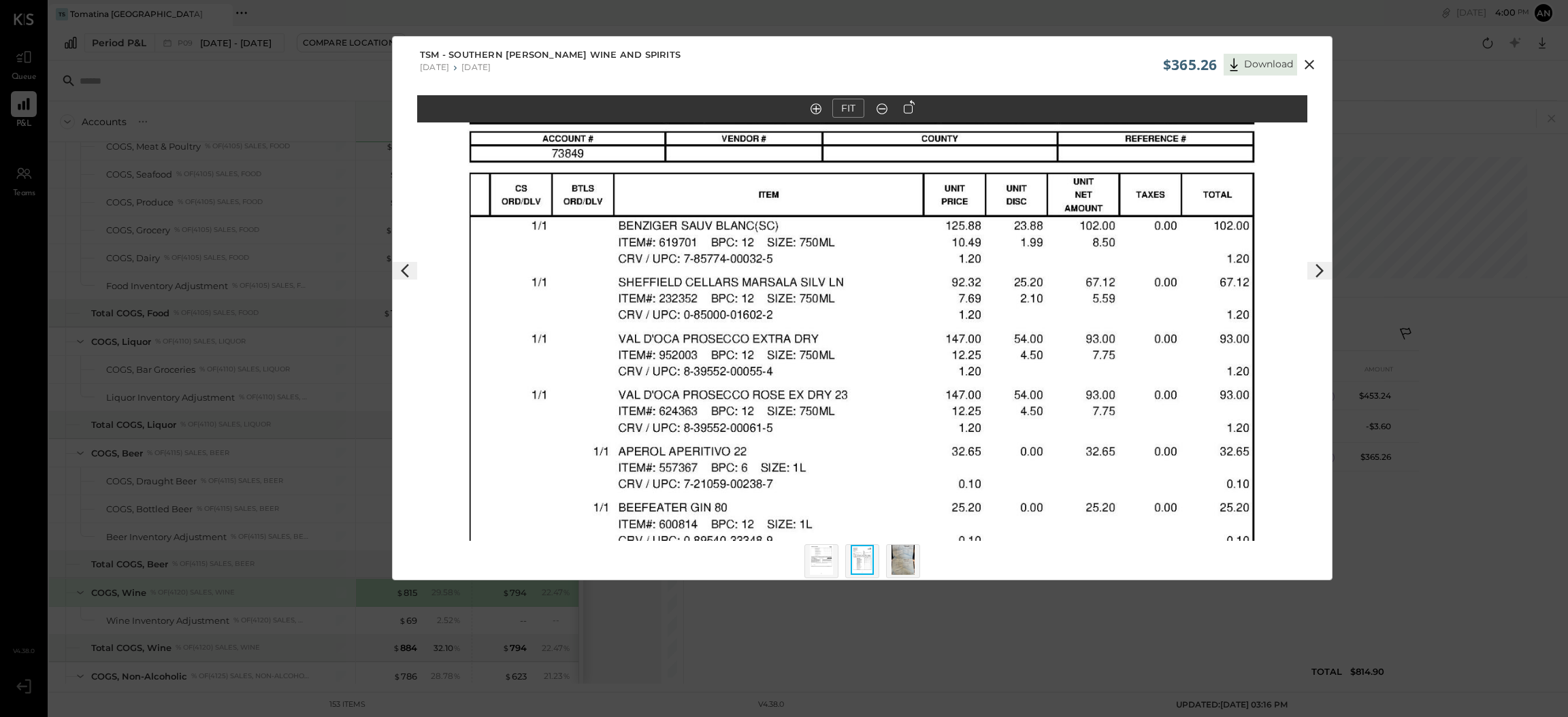
click at [886, 553] on div at bounding box center [903, 561] width 34 height 34
click at [897, 553] on img at bounding box center [903, 559] width 23 height 30
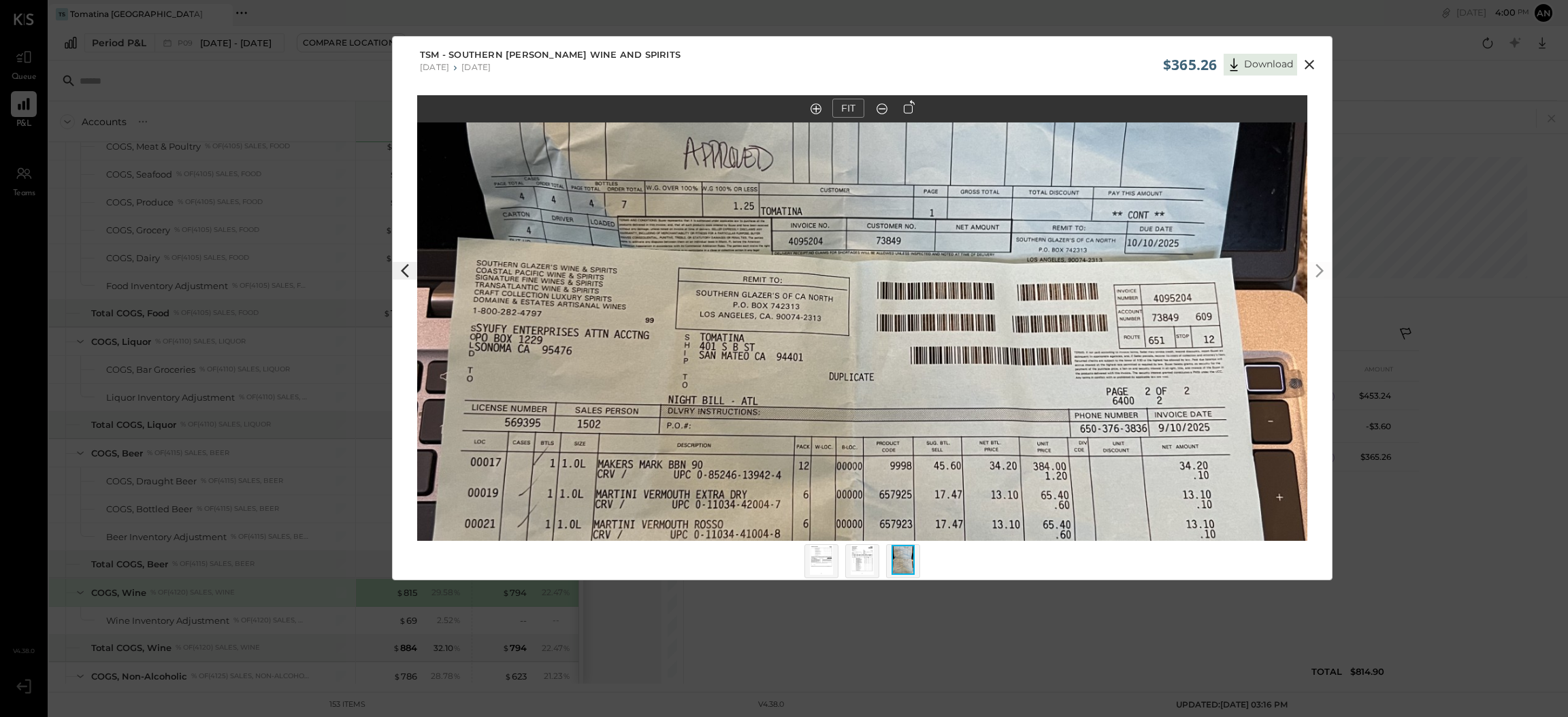
click at [1312, 62] on icon at bounding box center [1309, 64] width 9 height 9
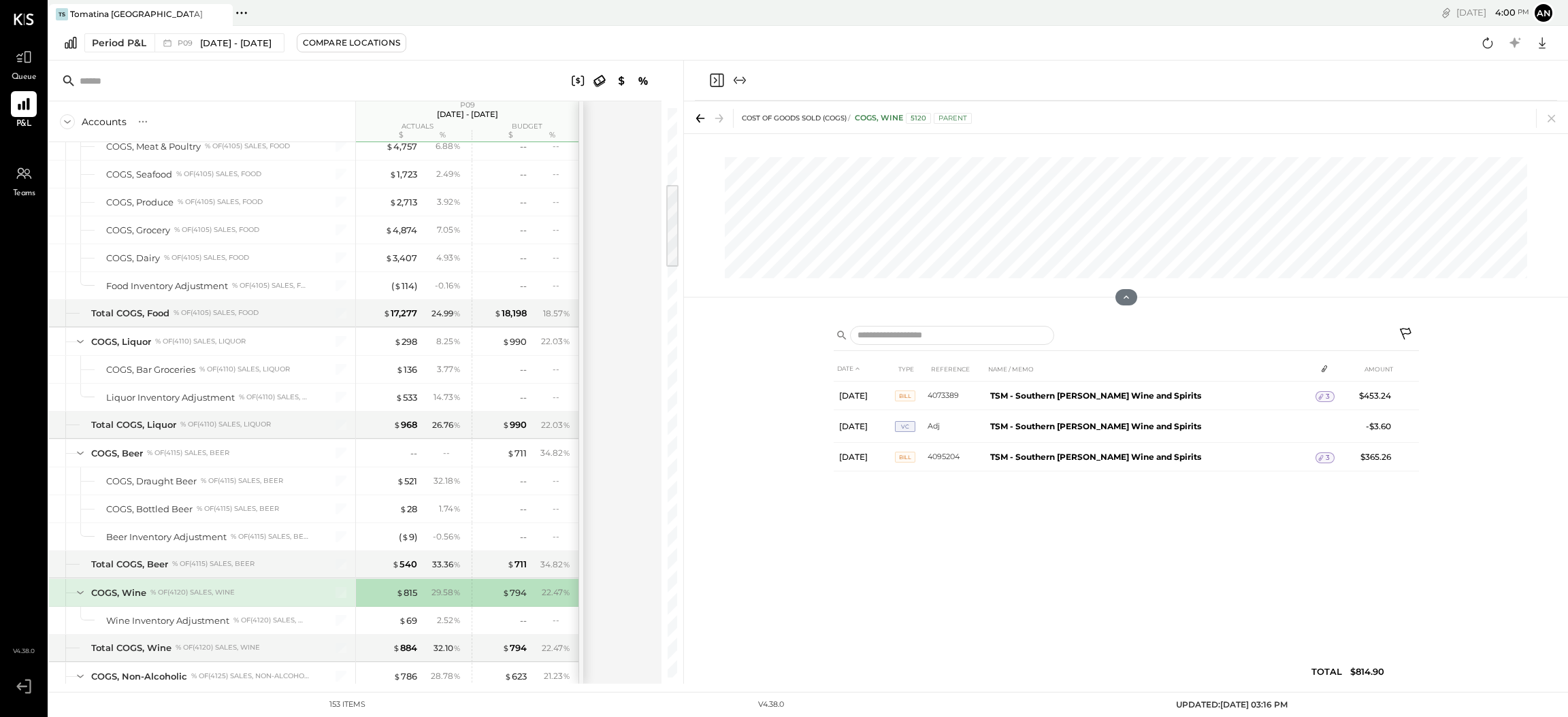
drag, startPoint x: 835, startPoint y: 717, endPoint x: 830, endPoint y: 723, distance: 7.8
click at [830, 716] on html "Queue P&L Teams v 4.38.0 TS Tomatina [GEOGRAPHIC_DATA] Pinned Locations ( 1 ) T…" at bounding box center [784, 358] width 1568 height 717
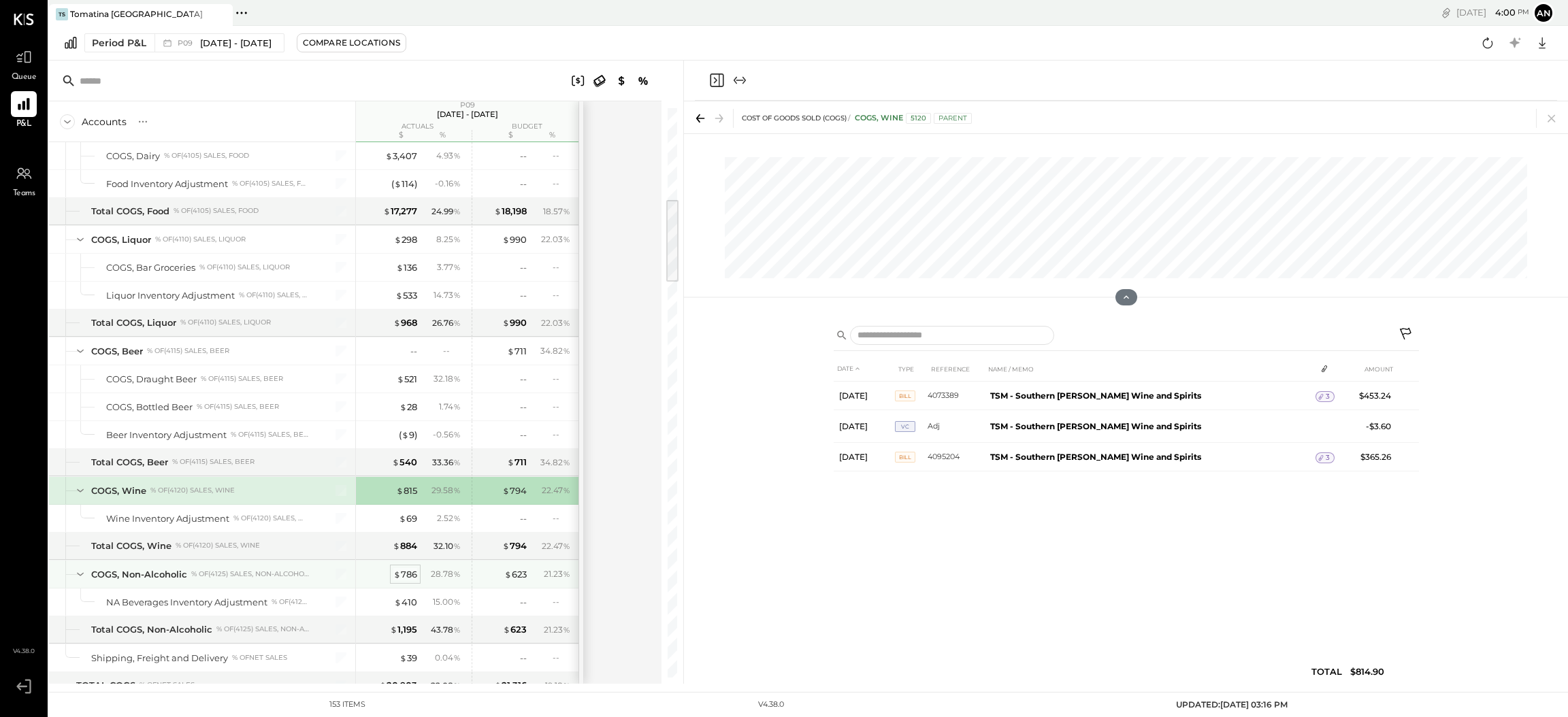
click at [393, 579] on div "$ 786" at bounding box center [405, 575] width 24 height 13
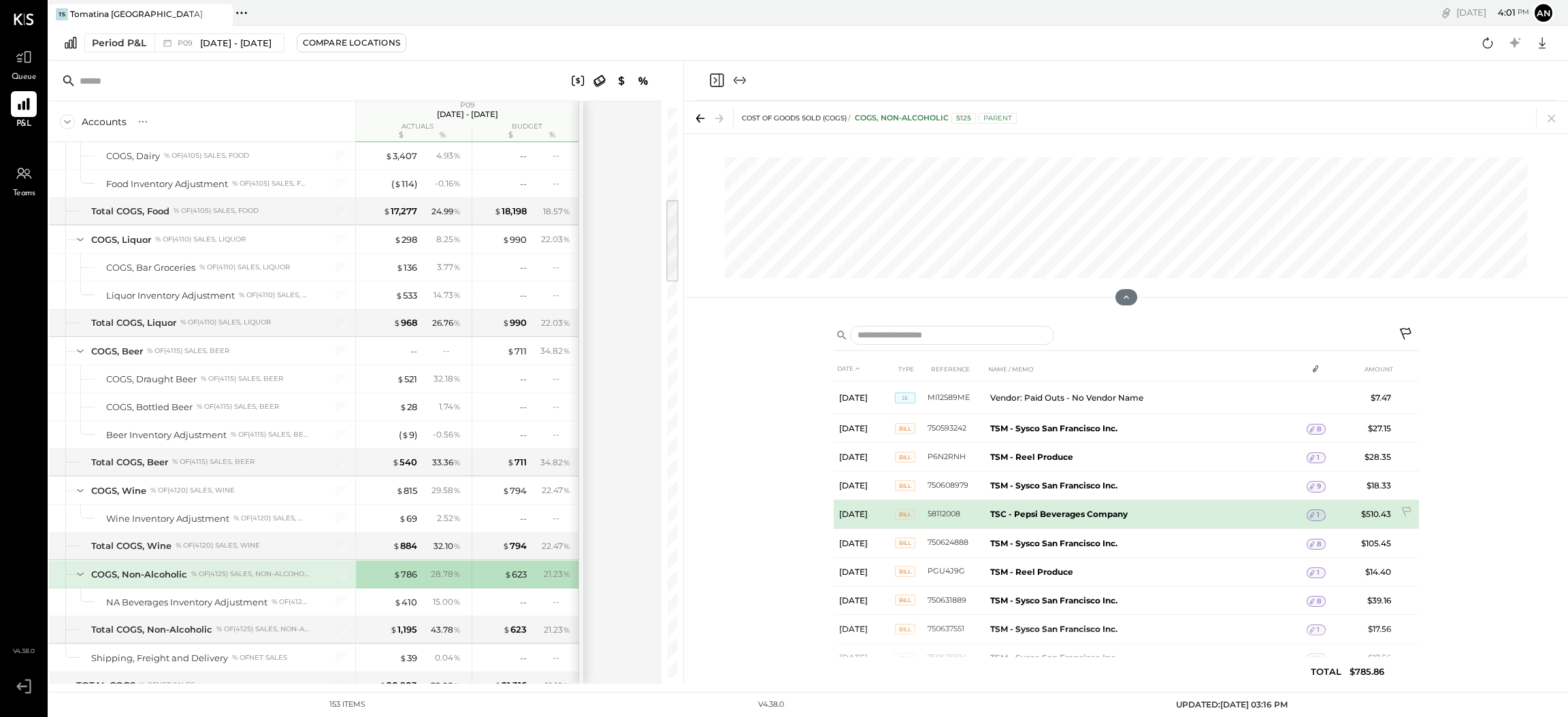
click at [1317, 513] on span "1" at bounding box center [1318, 515] width 3 height 9
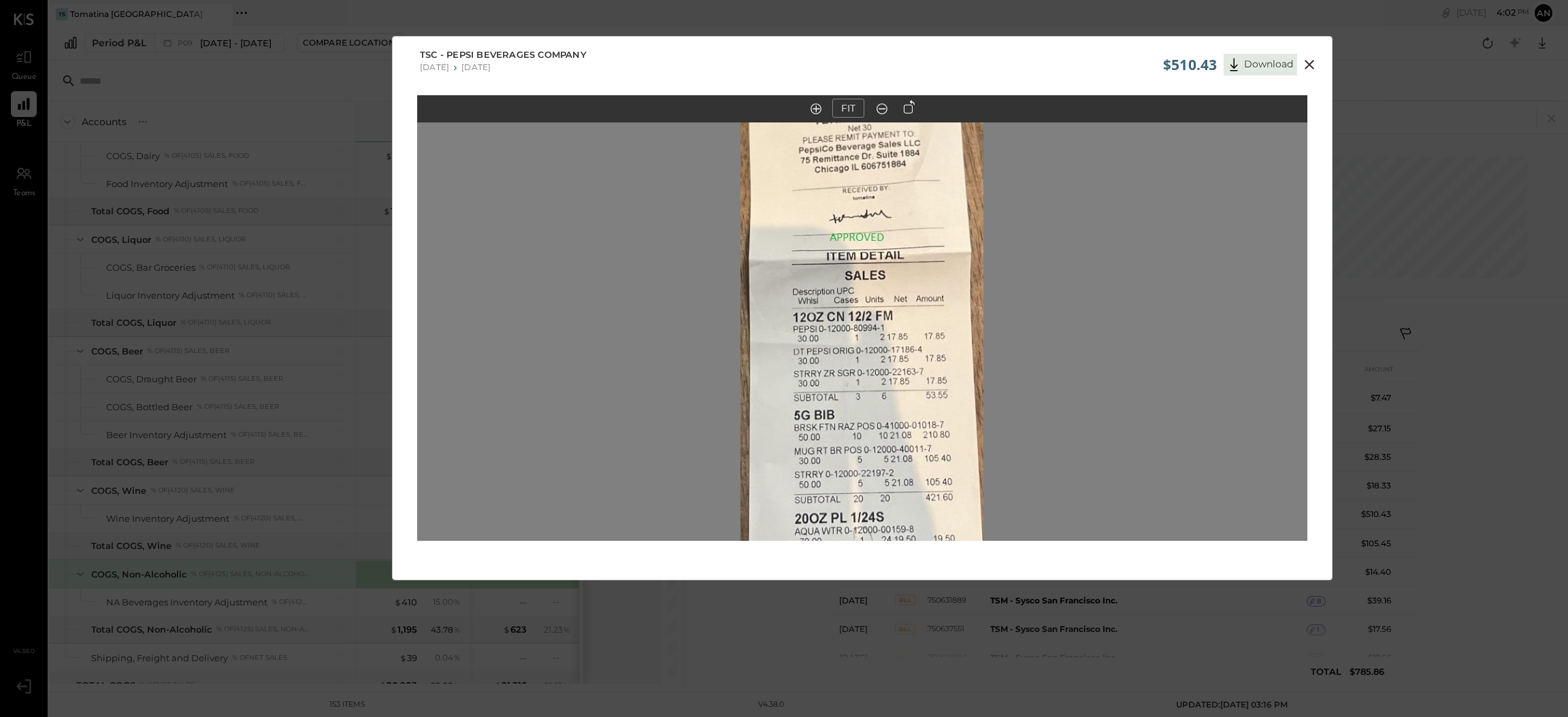
click at [1302, 59] on icon at bounding box center [1310, 64] width 17 height 17
